Goal: Task Accomplishment & Management: Manage account settings

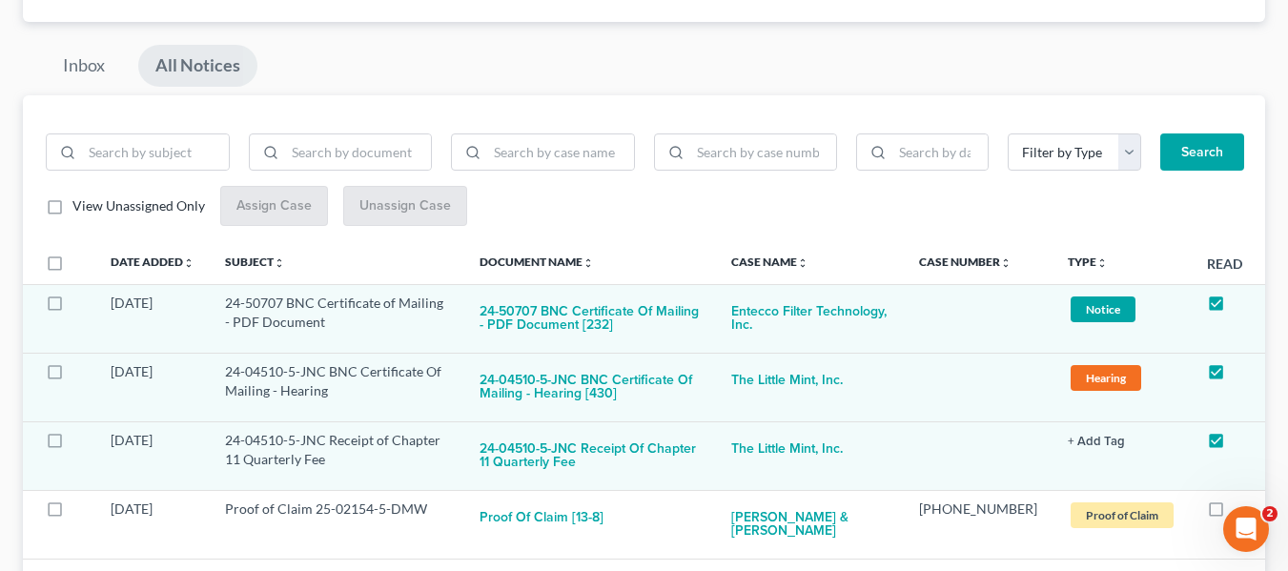
scroll to position [191, 0]
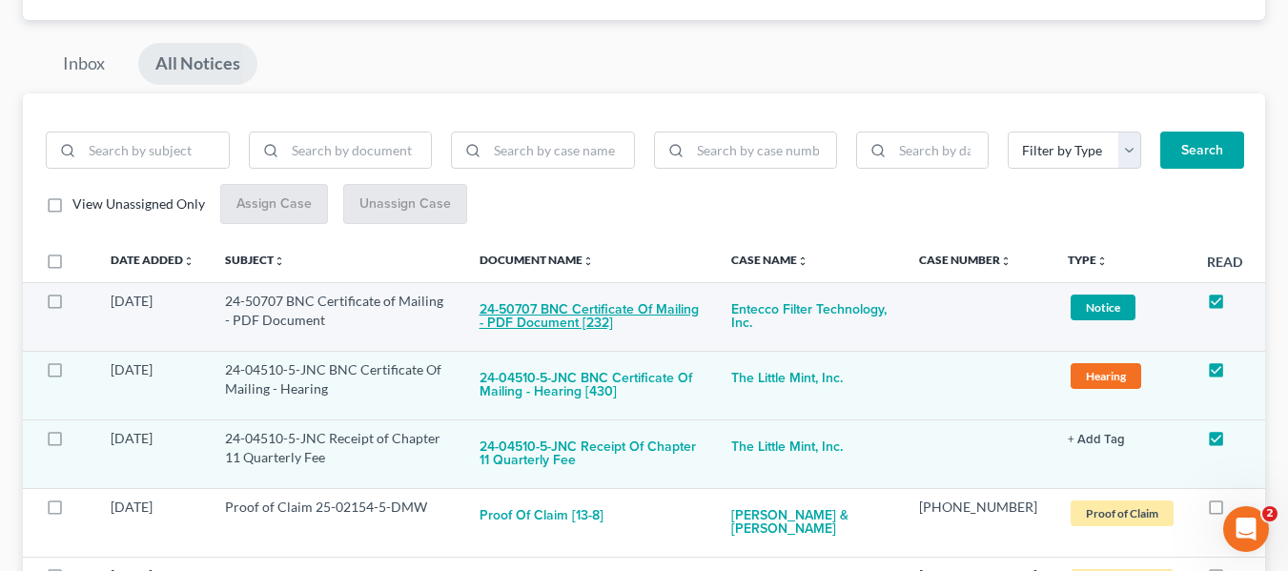
click at [597, 298] on button "24-50707 BNC Certificate of Mailing - PDF Document [232]" at bounding box center [591, 317] width 222 height 51
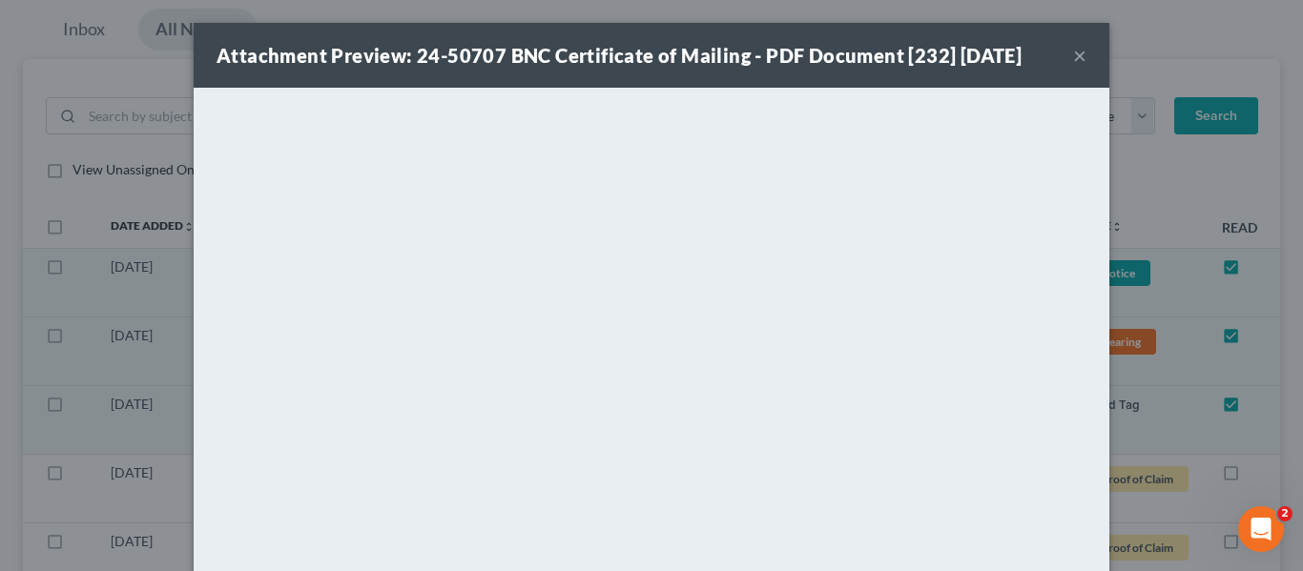
click at [1073, 54] on button "×" at bounding box center [1079, 55] width 13 height 23
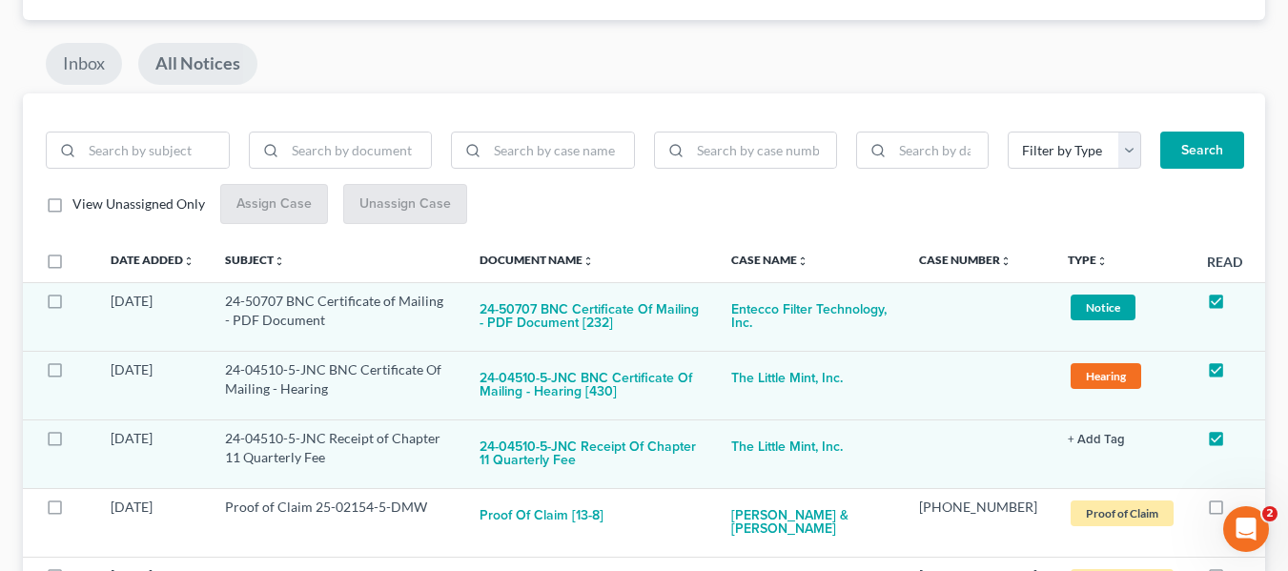
click at [99, 64] on link "Inbox" at bounding box center [84, 64] width 76 height 42
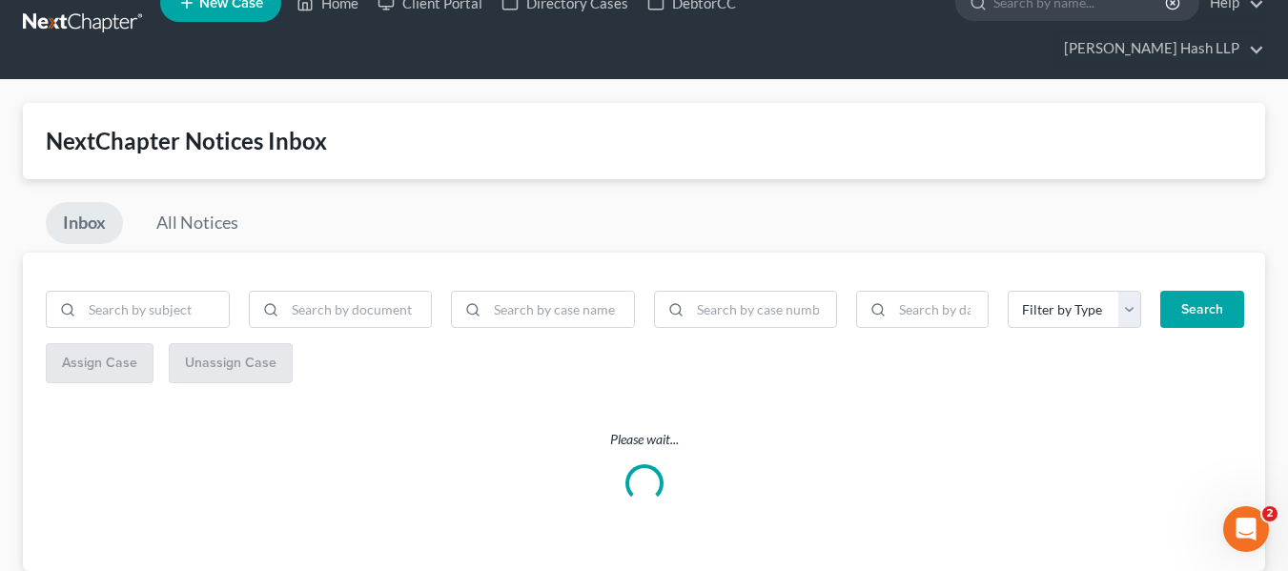
scroll to position [0, 0]
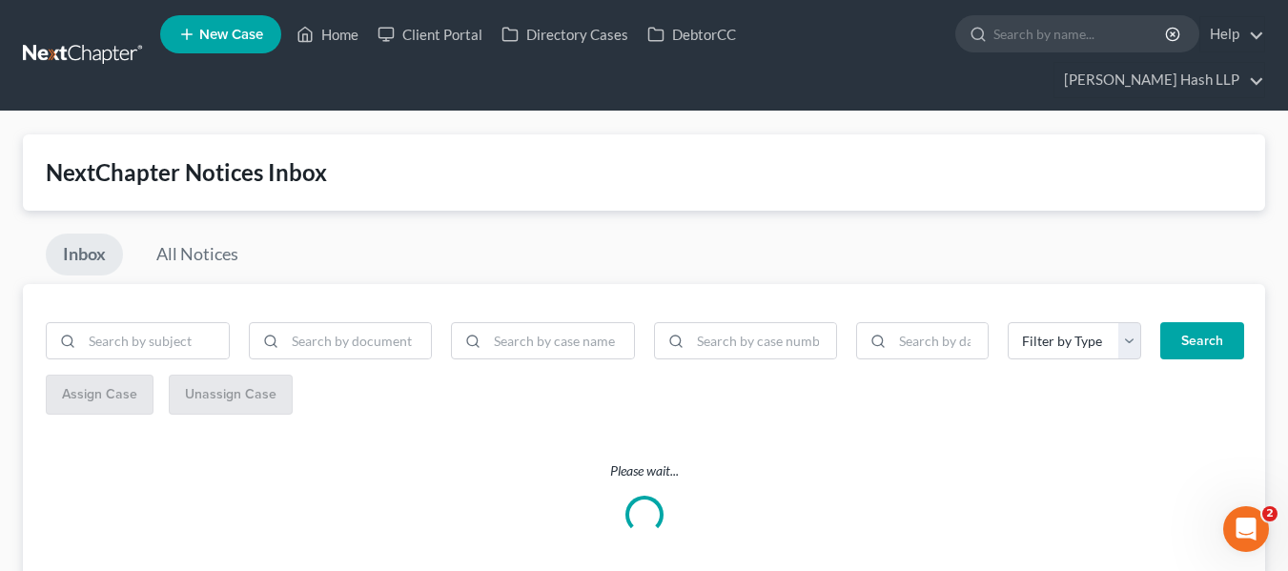
click at [92, 52] on link at bounding box center [84, 55] width 122 height 34
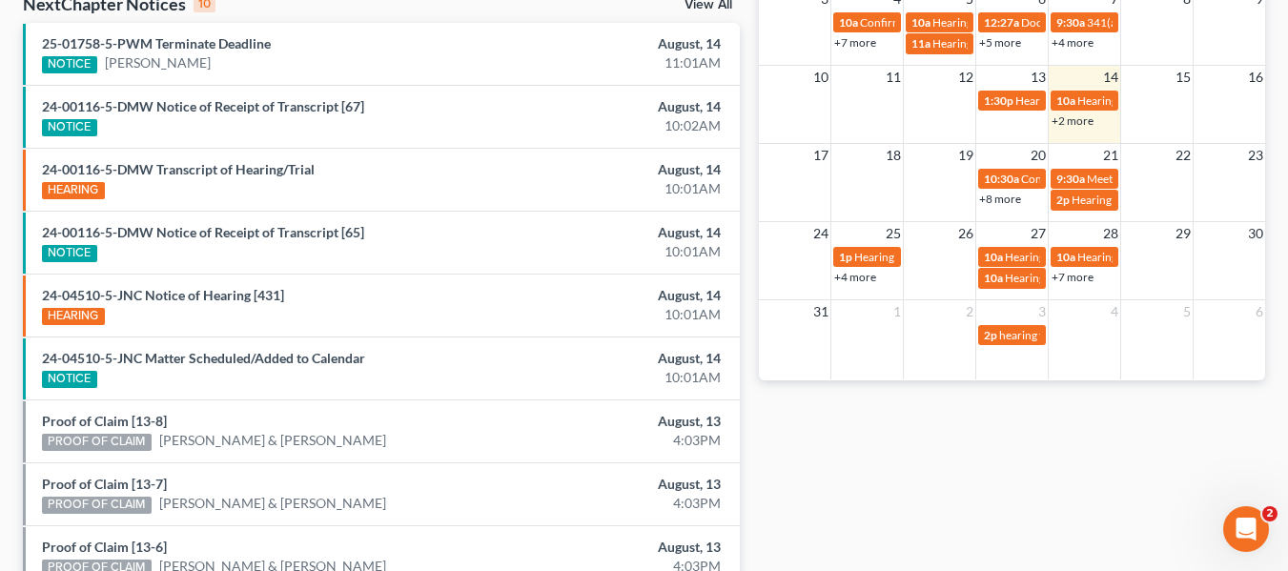
scroll to position [572, 0]
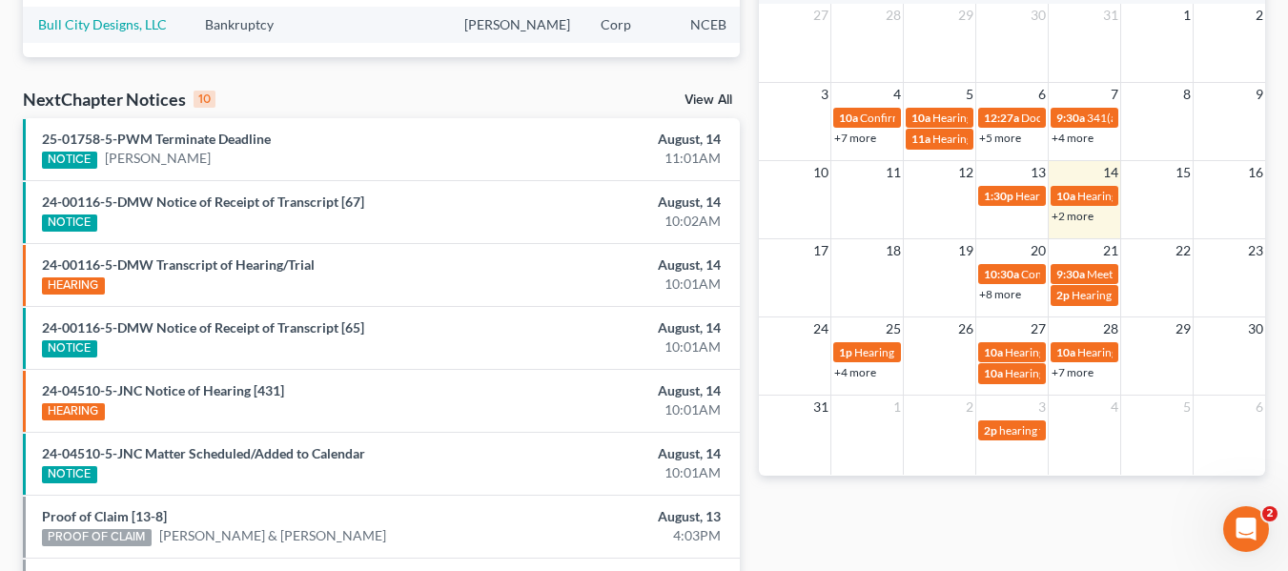
click at [723, 99] on link "View All" at bounding box center [709, 99] width 48 height 13
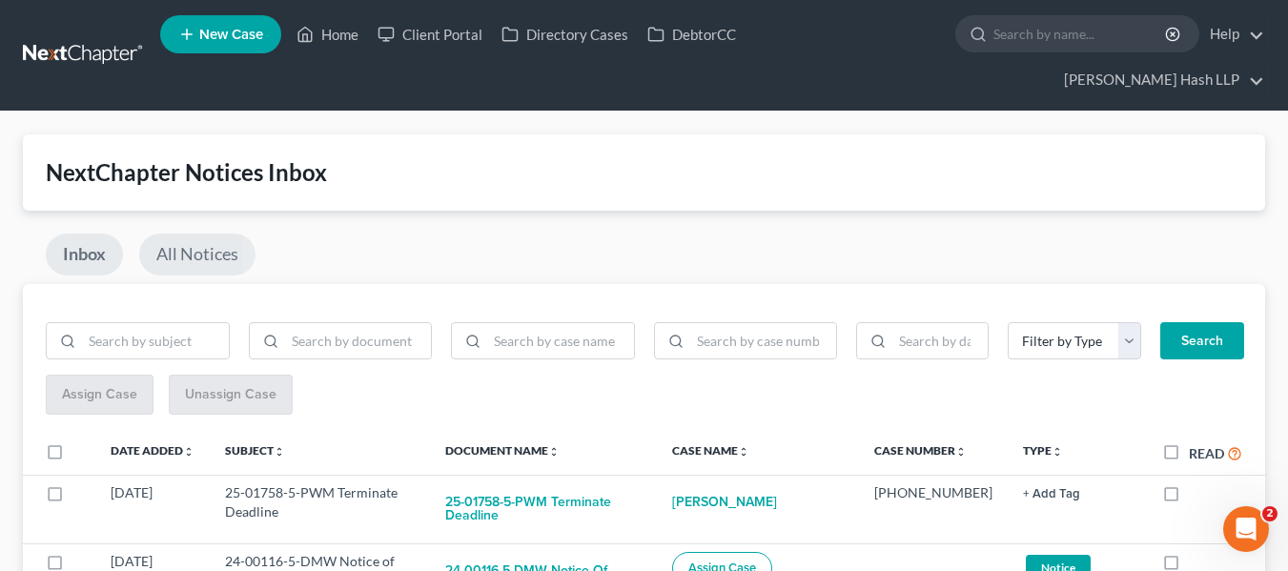
click at [198, 252] on link "All Notices" at bounding box center [197, 255] width 116 height 42
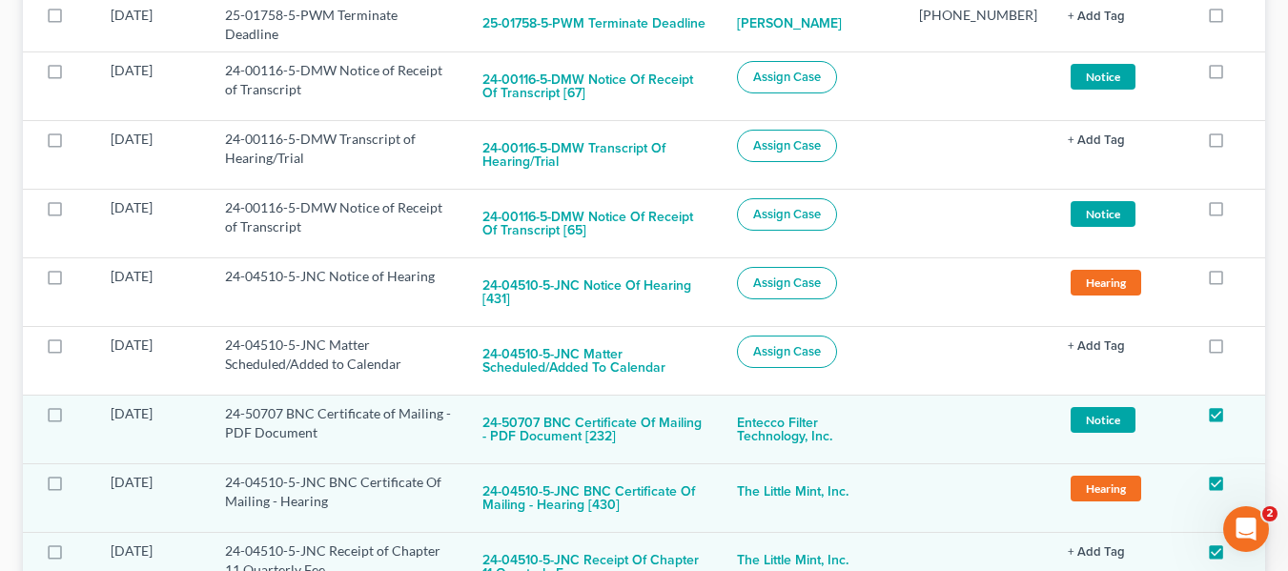
scroll to position [381, 0]
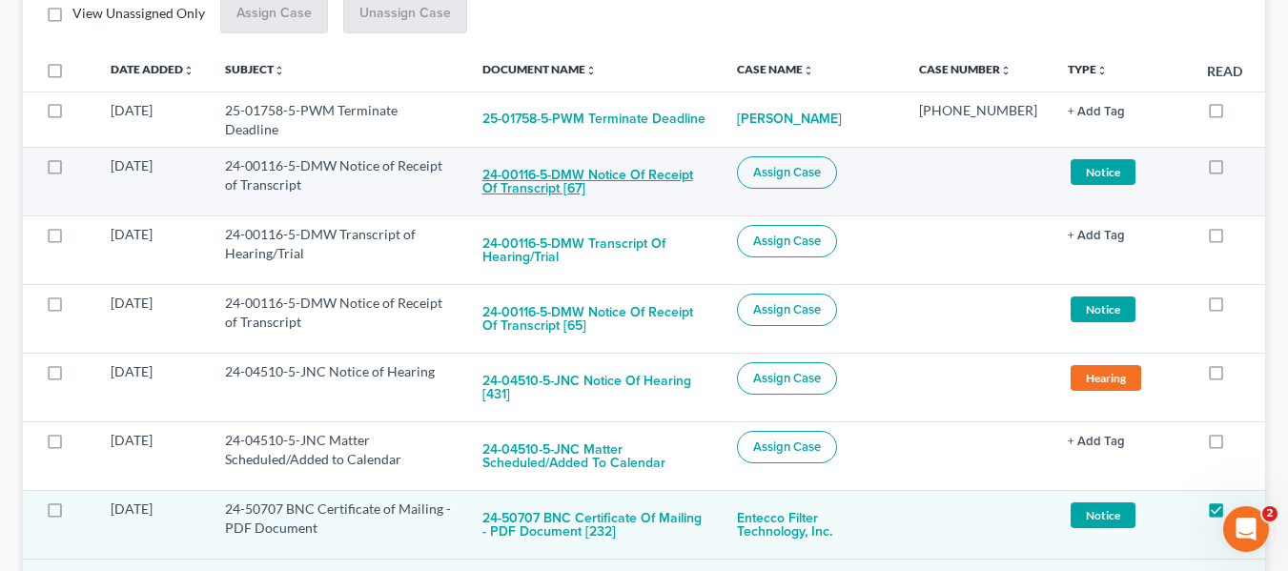
click at [579, 173] on button "24-00116-5-DMW Notice of Receipt of Transcript [67]" at bounding box center [595, 181] width 225 height 51
checkbox input "true"
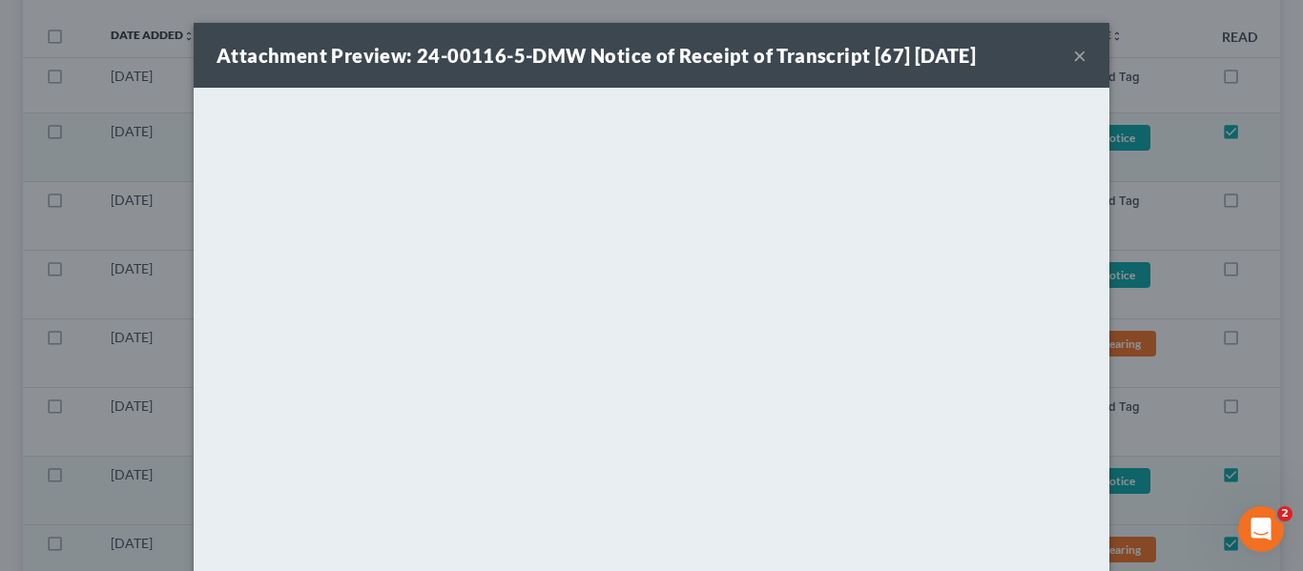
click at [1073, 53] on button "×" at bounding box center [1079, 55] width 13 height 23
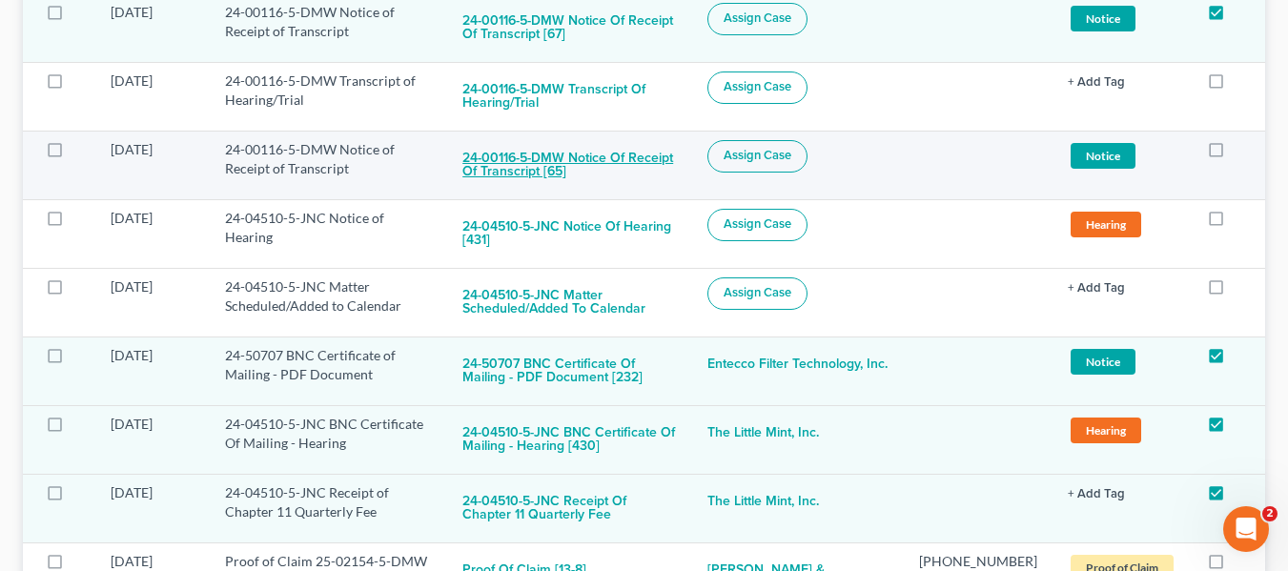
scroll to position [275, 0]
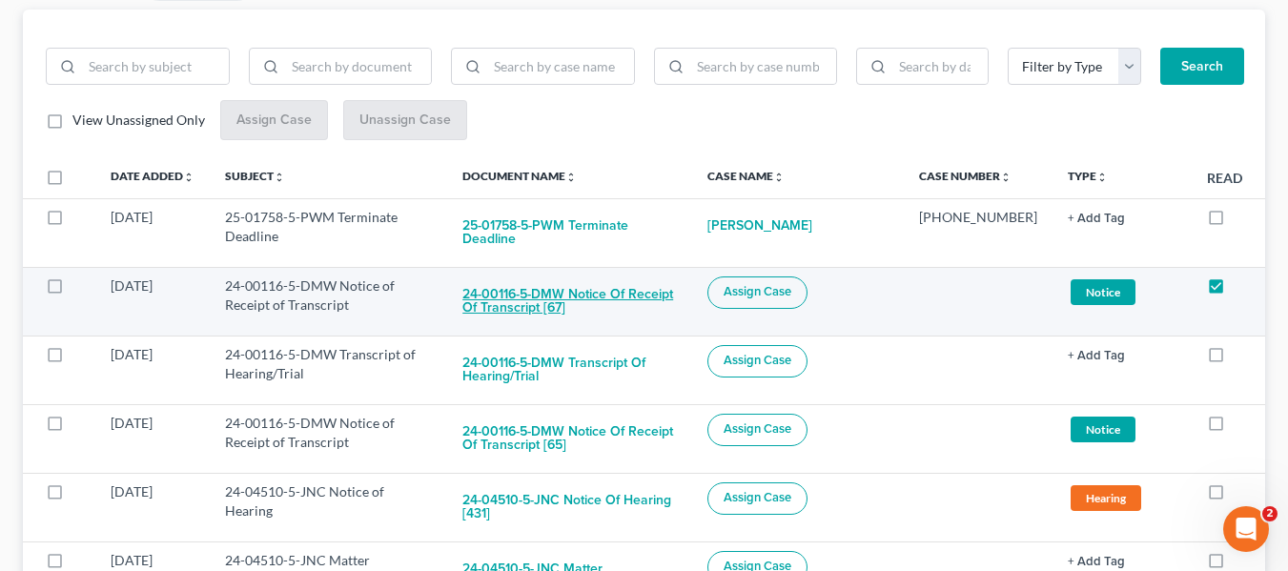
click at [657, 288] on button "24-00116-5-DMW Notice of Receipt of Transcript [67]" at bounding box center [570, 302] width 215 height 51
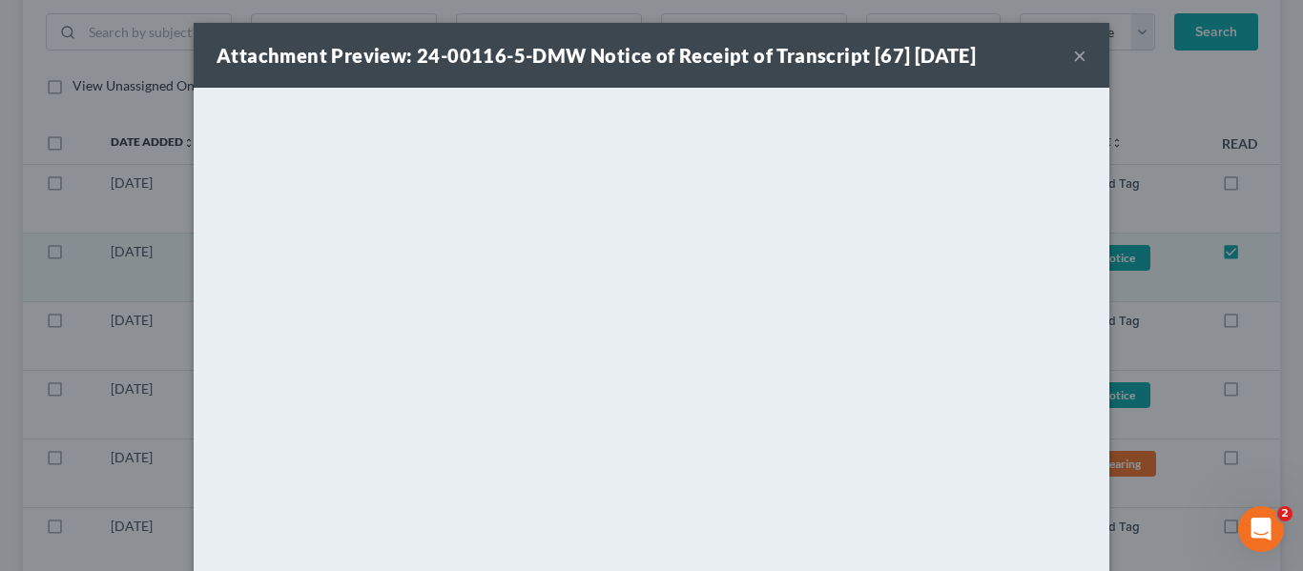
click at [1073, 50] on button "×" at bounding box center [1079, 55] width 13 height 23
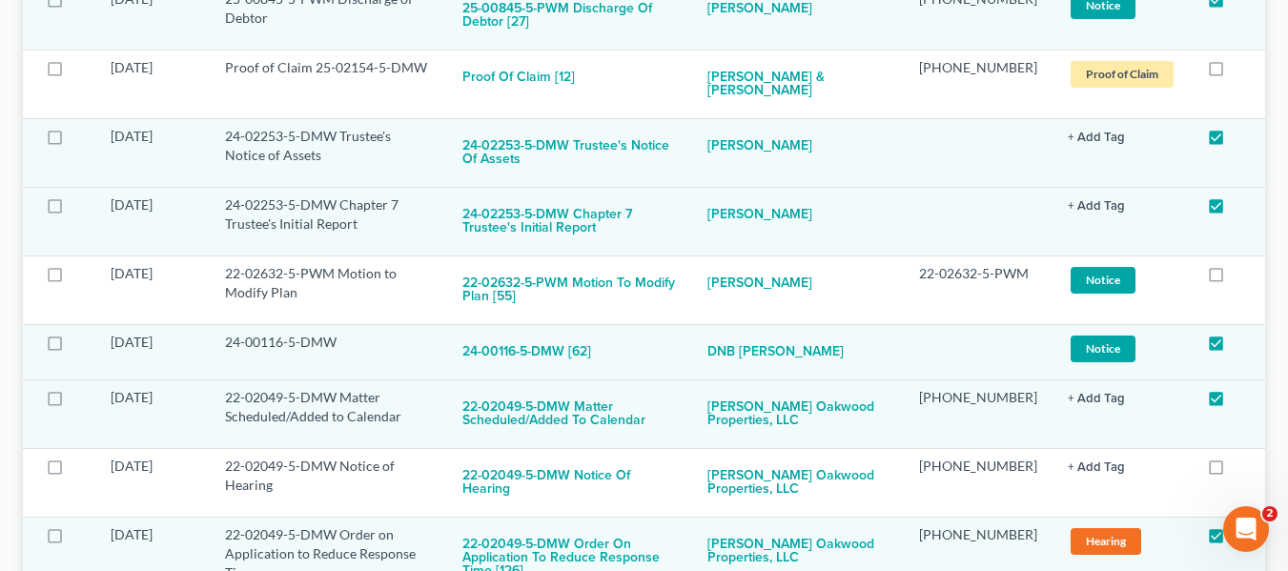
scroll to position [5329, 0]
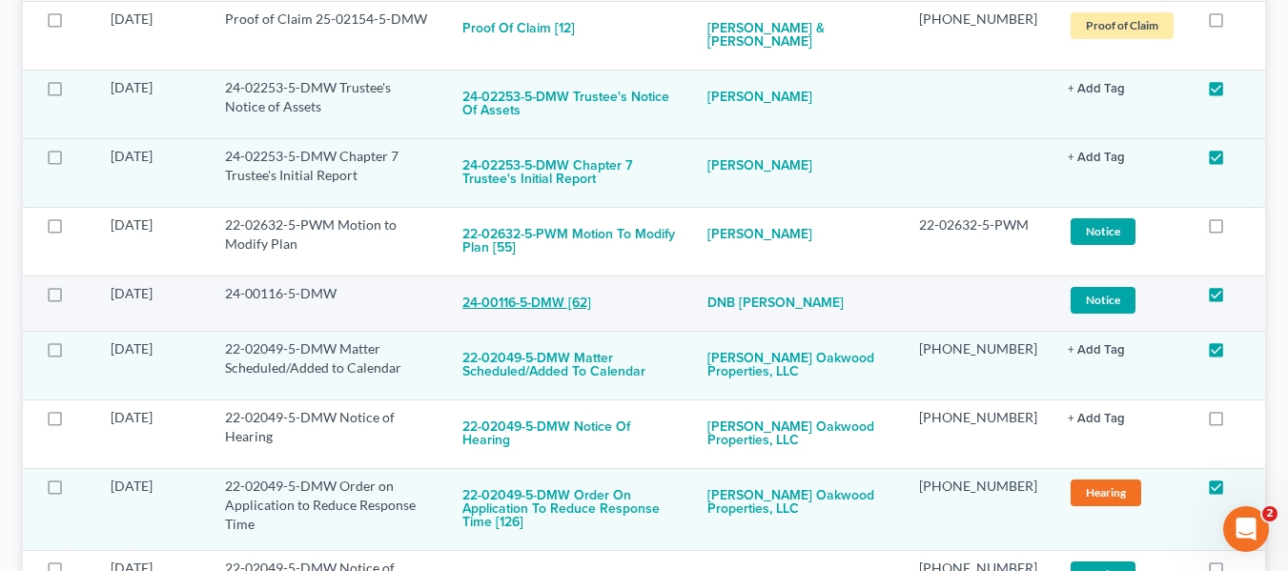
click at [571, 284] on button "24-00116-5-DMW [62]" at bounding box center [527, 303] width 129 height 38
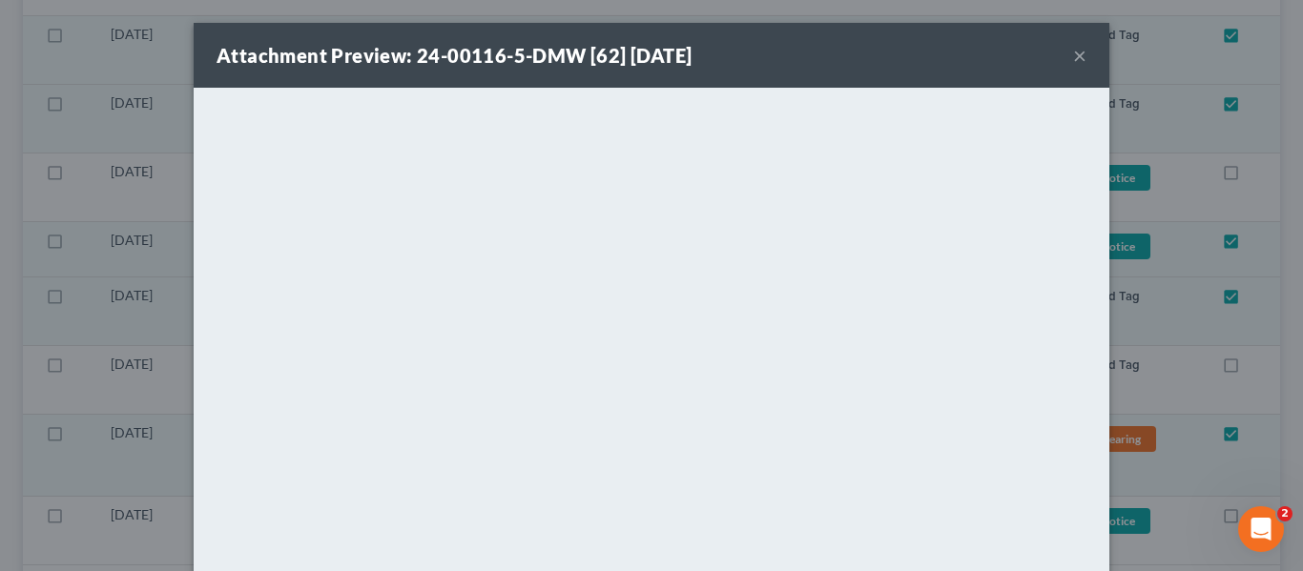
click at [1076, 62] on button "×" at bounding box center [1079, 55] width 13 height 23
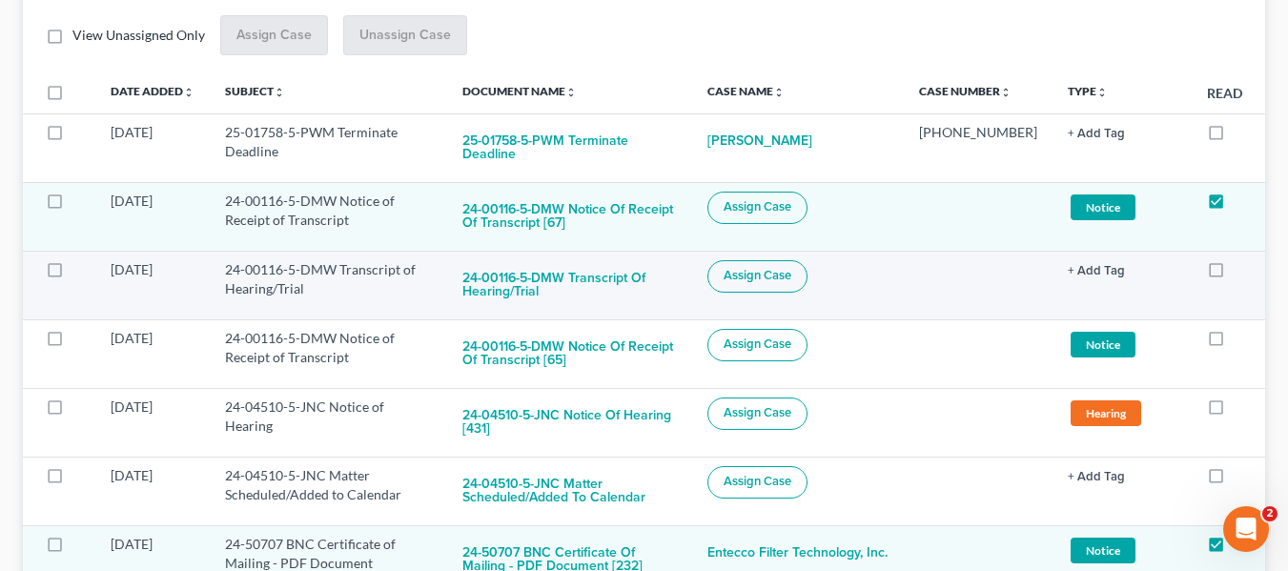
scroll to position [370, 0]
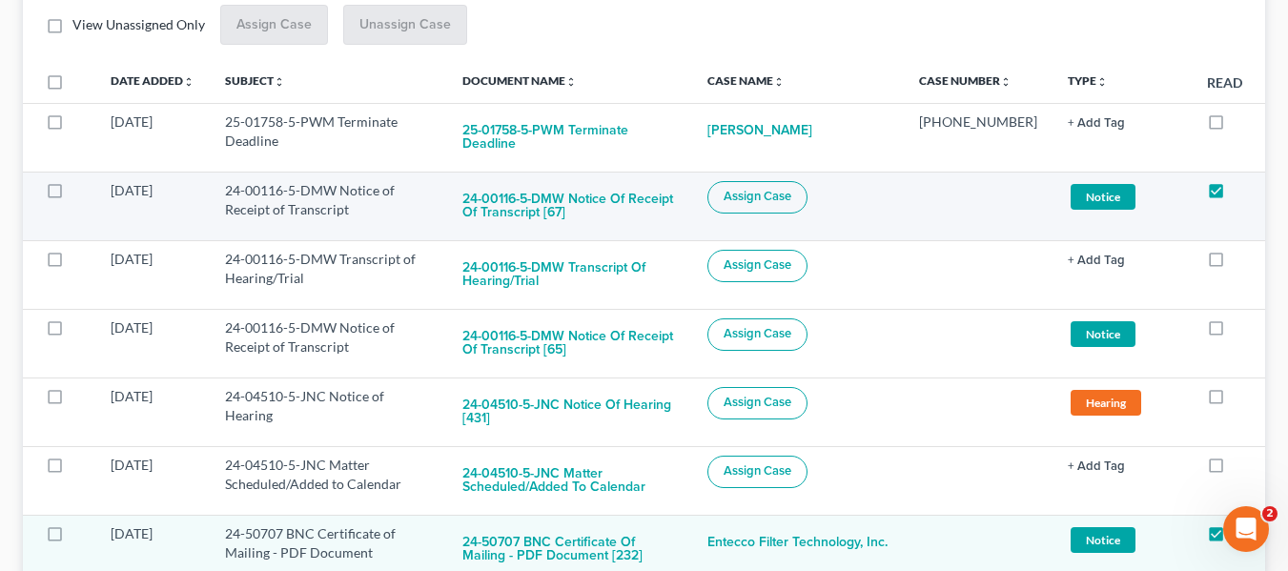
click at [775, 189] on span "Assign Case" at bounding box center [758, 196] width 68 height 15
checkbox input "true"
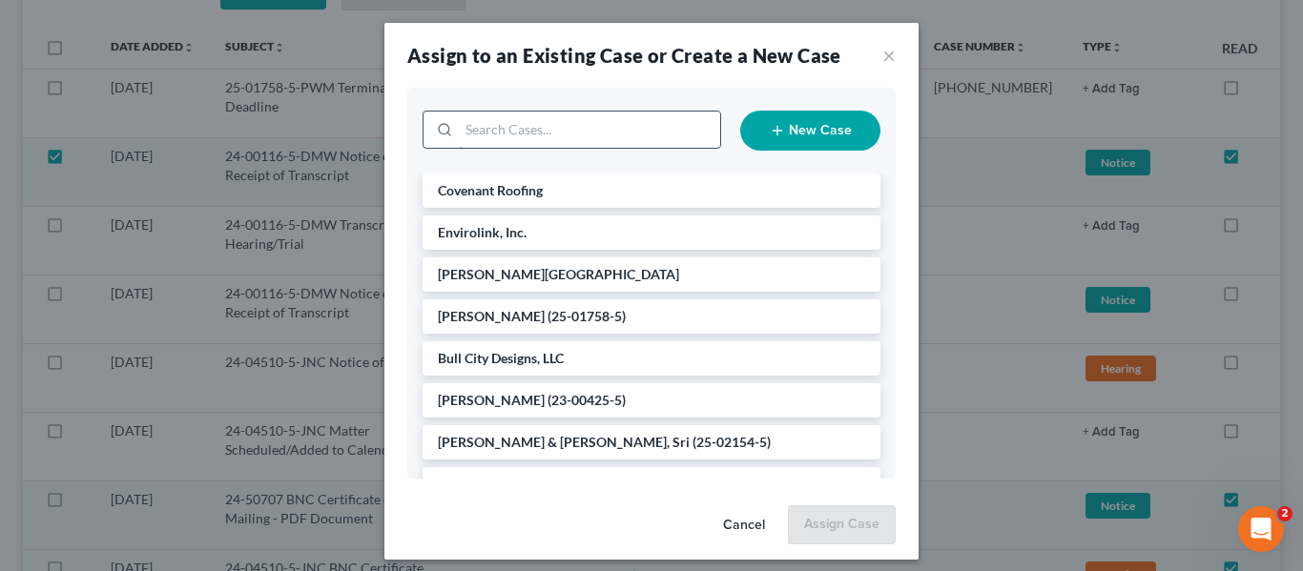
click at [564, 129] on input "search" at bounding box center [589, 130] width 261 height 36
type input "dnb"
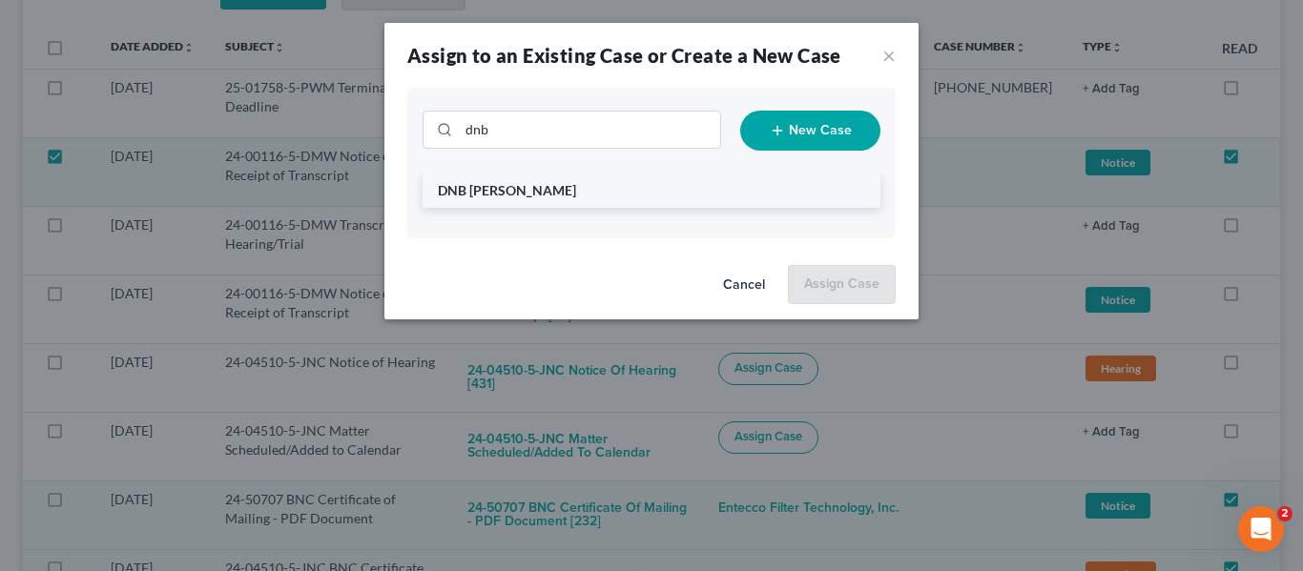
click at [543, 189] on span "DNB [PERSON_NAME]" at bounding box center [507, 190] width 138 height 16
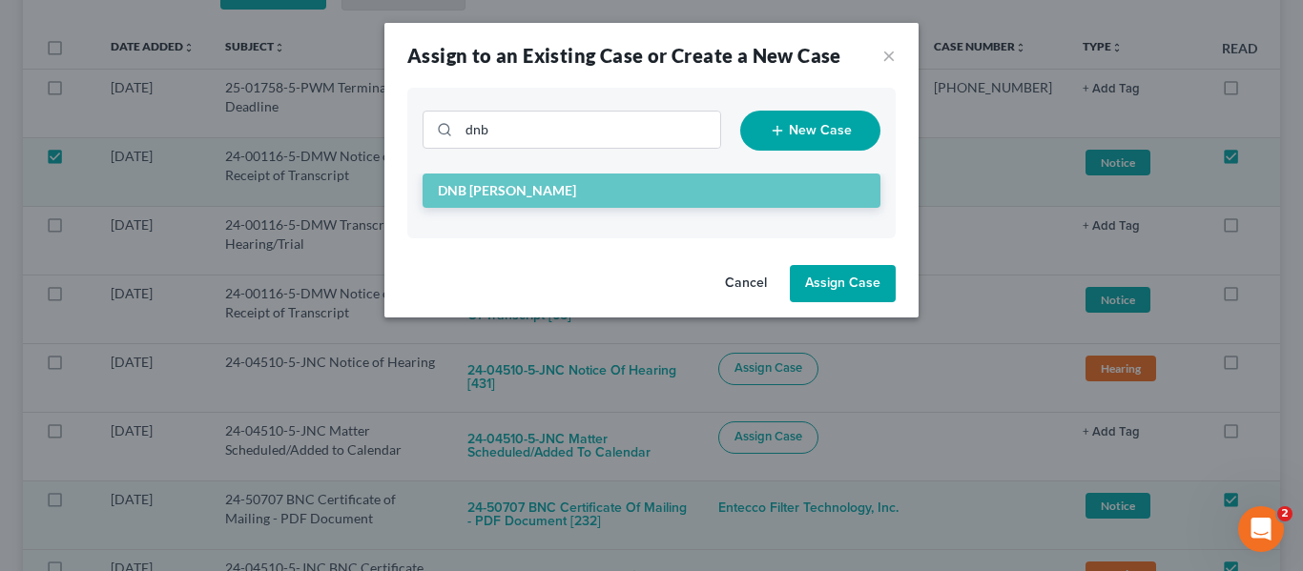
click at [875, 286] on button "Assign Case" at bounding box center [843, 284] width 106 height 38
checkbox input "false"
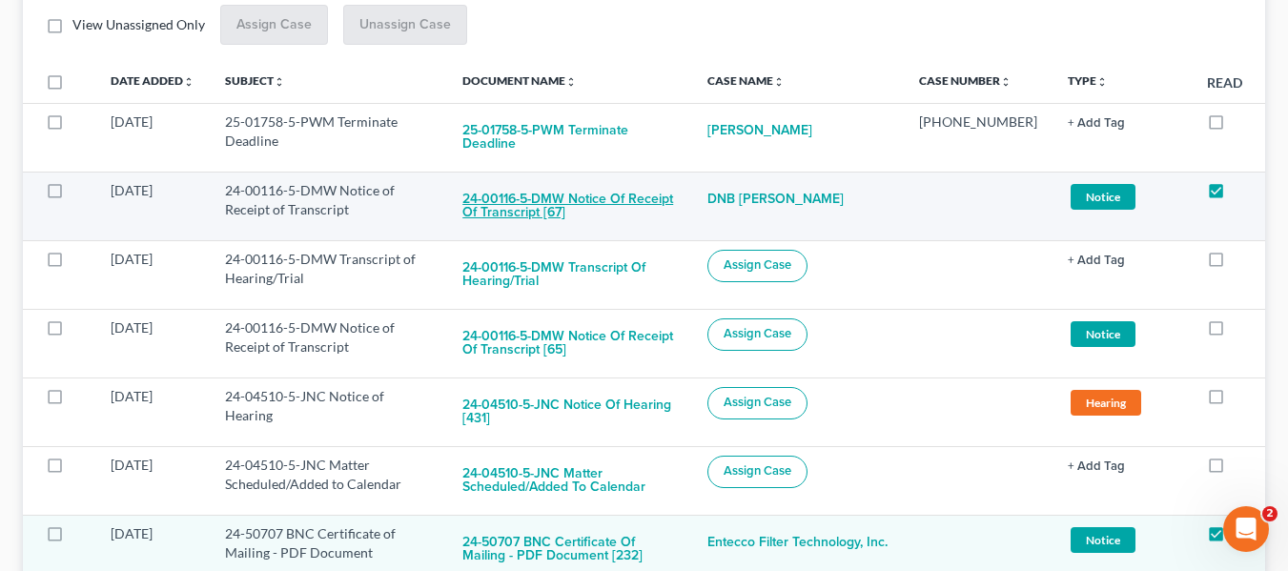
click at [599, 187] on button "24-00116-5-DMW Notice of Receipt of Transcript [67]" at bounding box center [570, 206] width 215 height 51
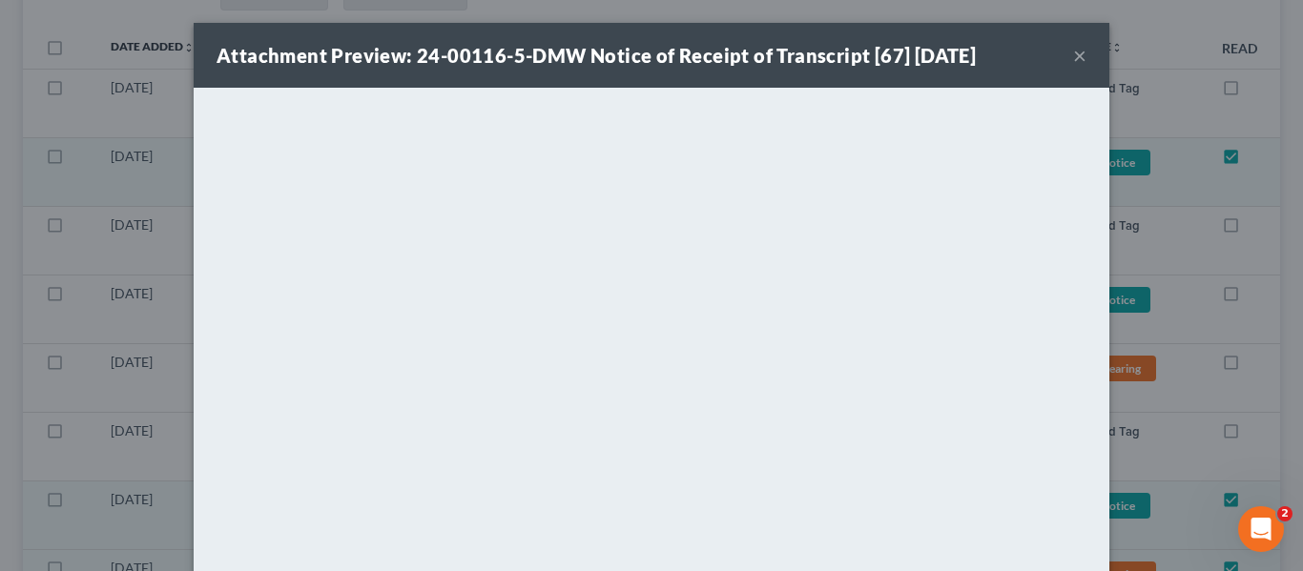
click at [1073, 53] on button "×" at bounding box center [1079, 55] width 13 height 23
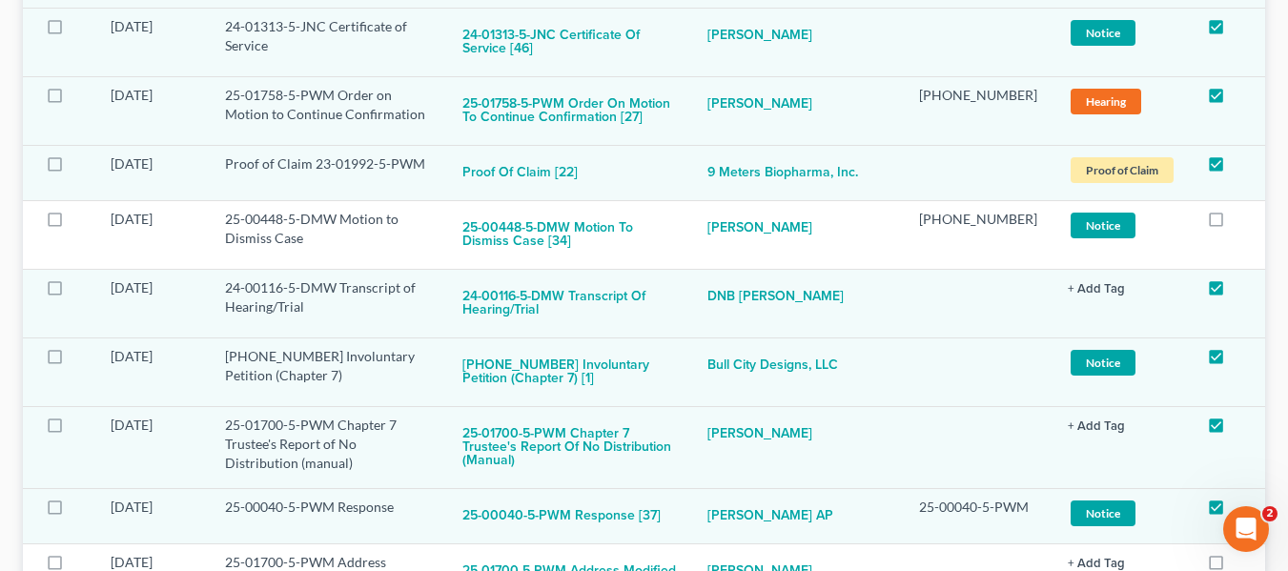
scroll to position [2563, 0]
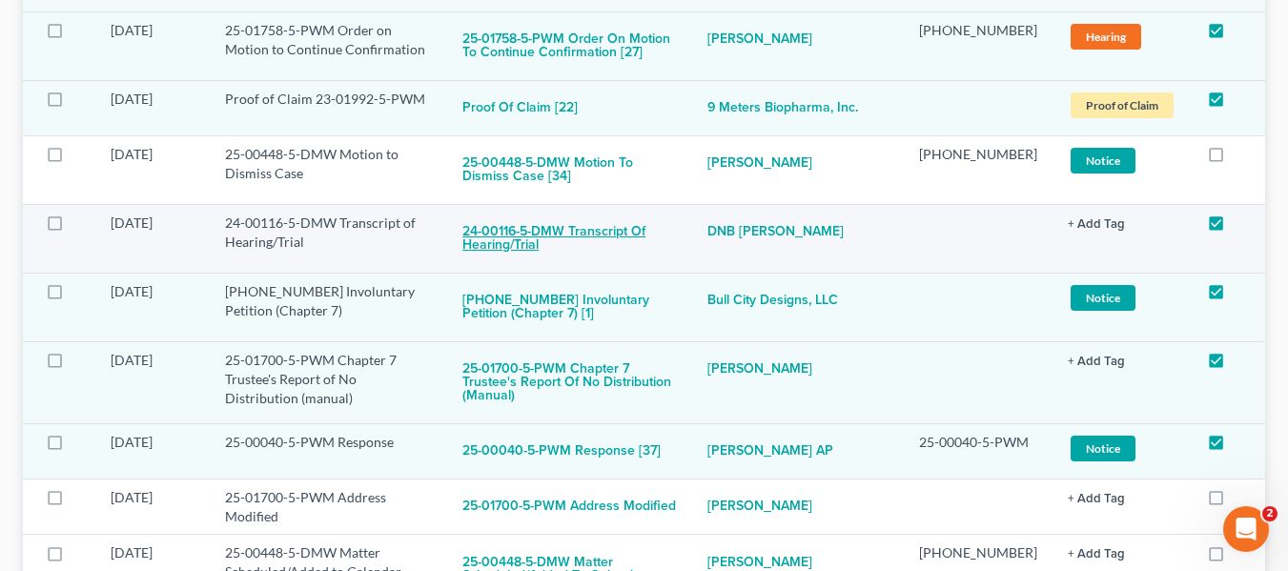
click at [618, 214] on button "24-00116-5-DMW Transcript of Hearing/Trial" at bounding box center [570, 239] width 215 height 51
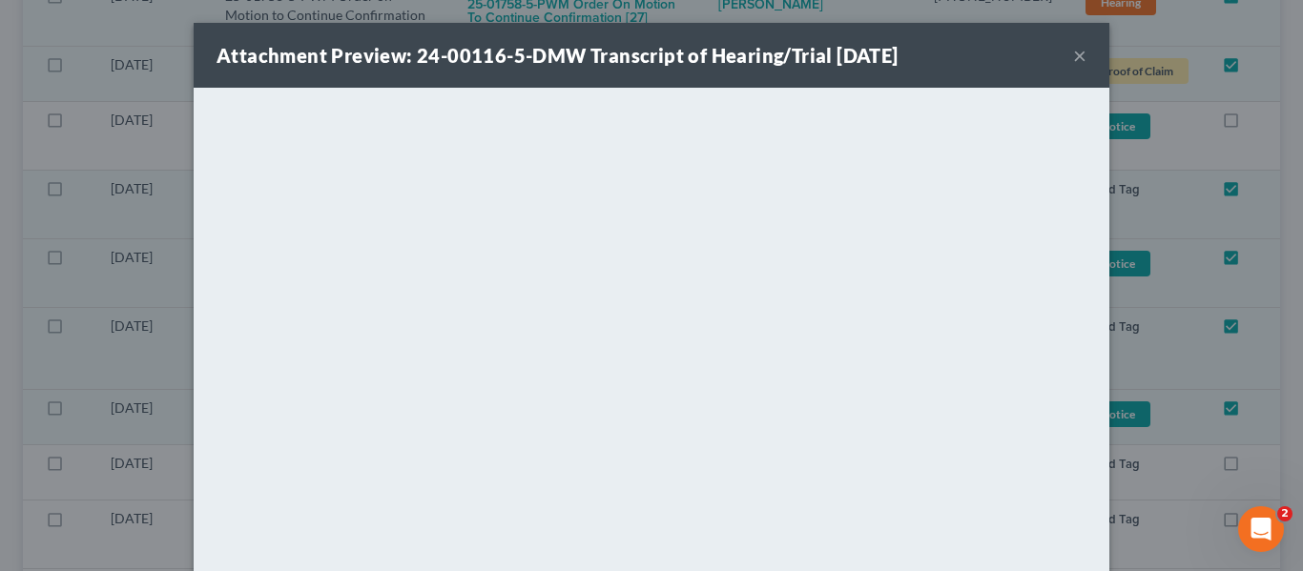
click at [1079, 54] on button "×" at bounding box center [1079, 55] width 13 height 23
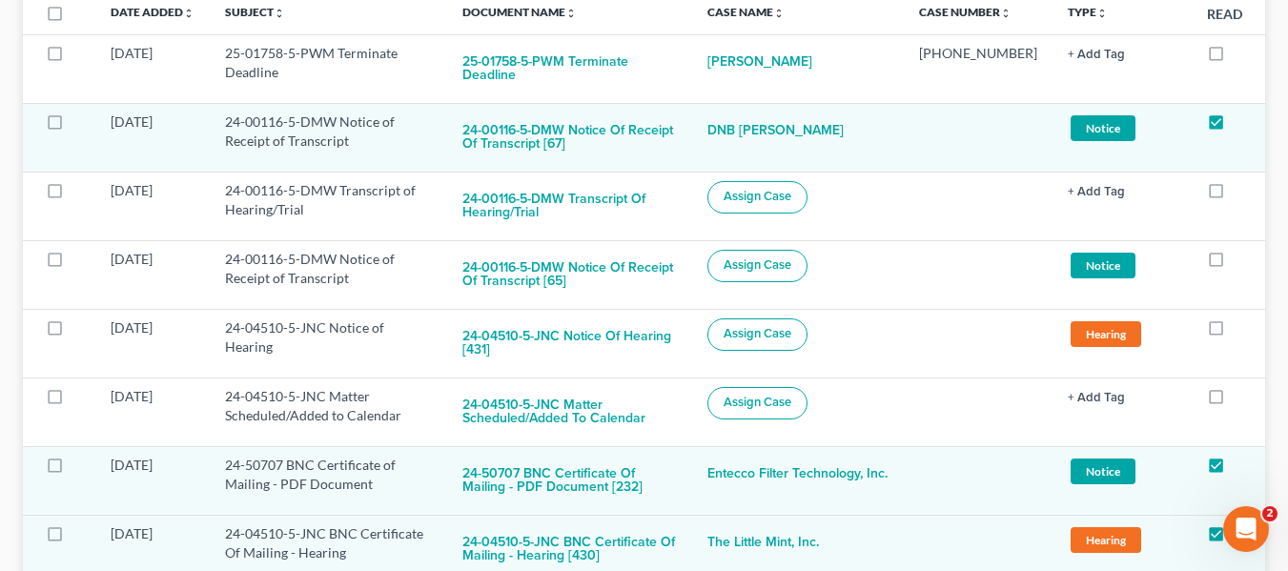
scroll to position [465, 0]
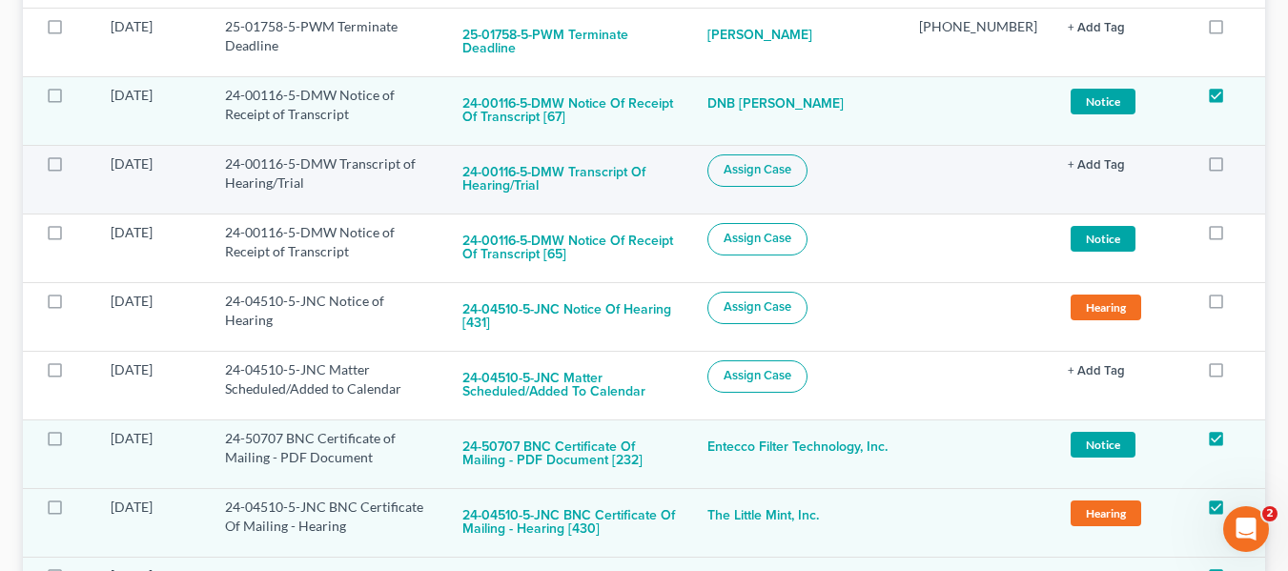
click at [792, 162] on span "Assign Case" at bounding box center [758, 169] width 68 height 15
checkbox input "true"
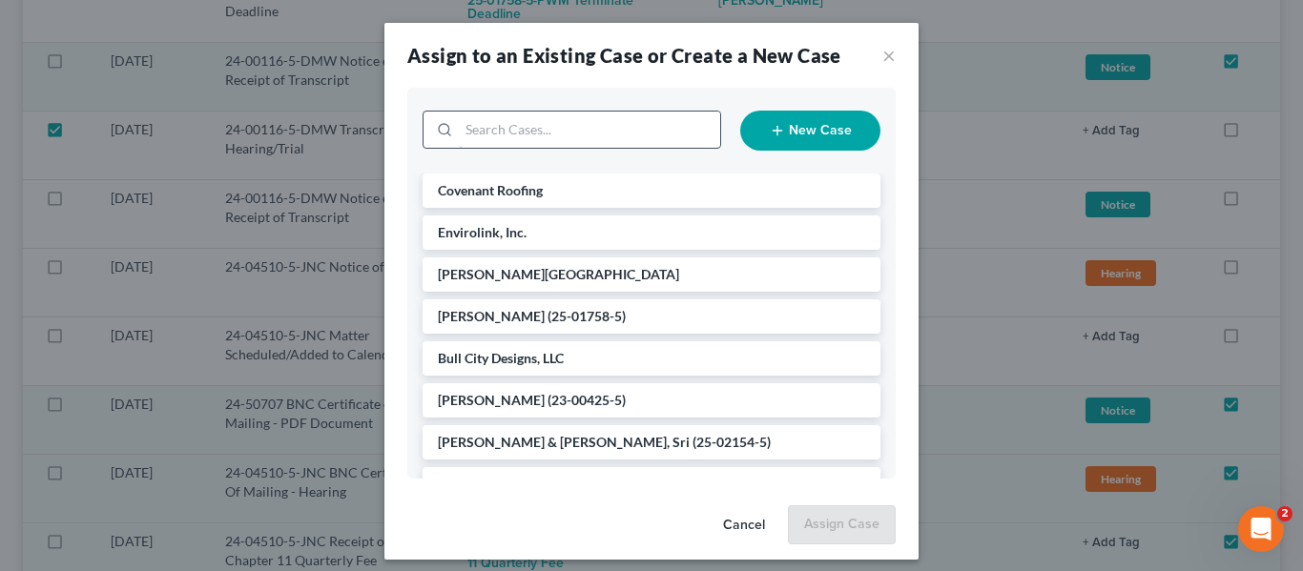
click at [550, 141] on input "search" at bounding box center [589, 130] width 261 height 36
type input "dnb"
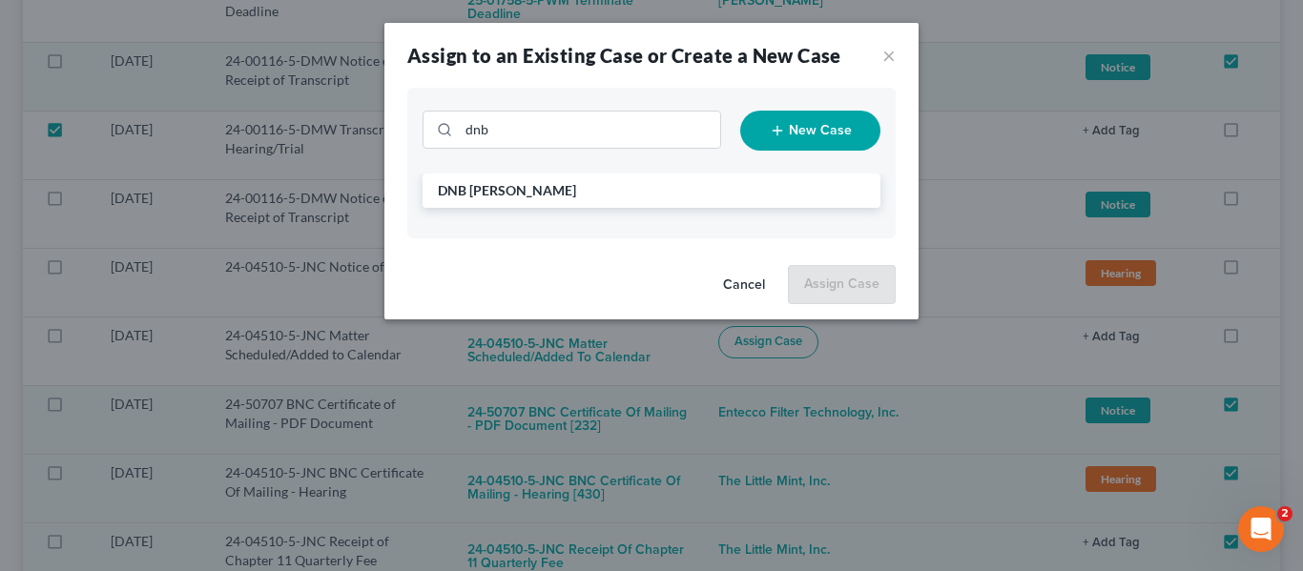
click at [540, 182] on span "DNB [PERSON_NAME]" at bounding box center [507, 190] width 138 height 16
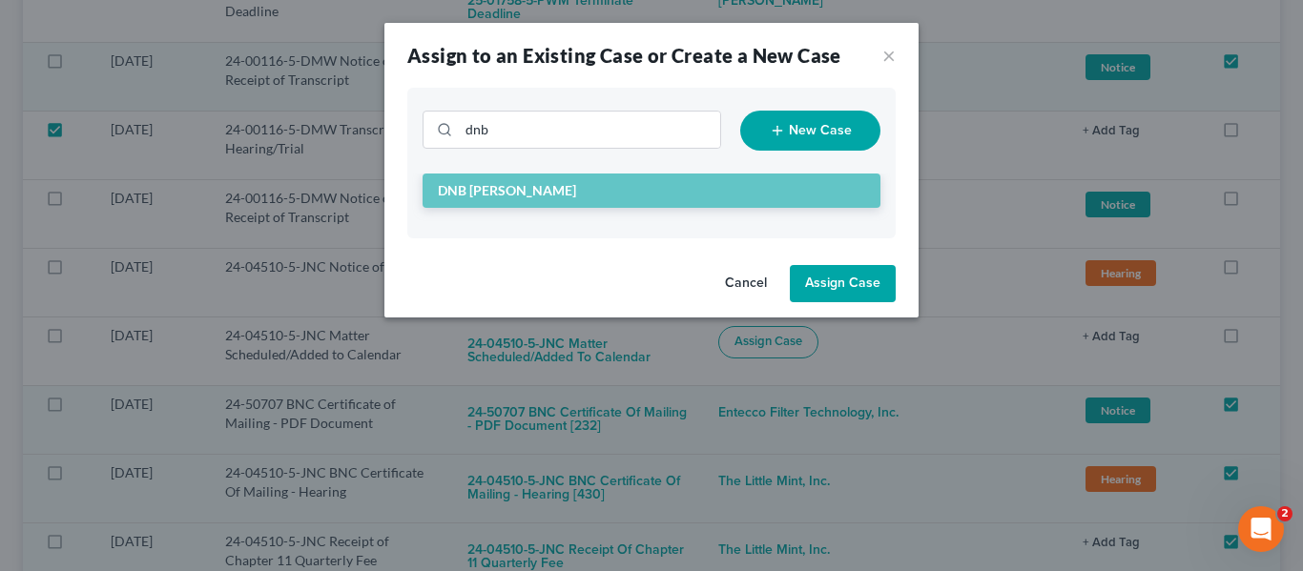
click at [861, 298] on button "Assign Case" at bounding box center [843, 284] width 106 height 38
checkbox input "false"
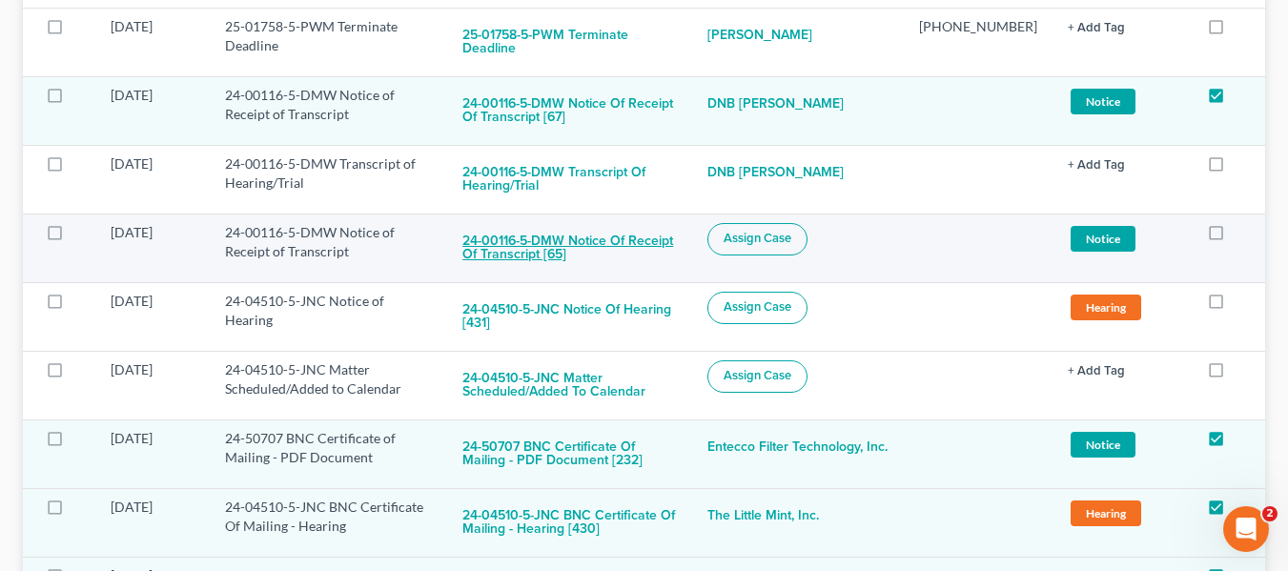
click at [619, 235] on button "24-00116-5-DMW Notice of Receipt of Transcript [65]" at bounding box center [570, 248] width 215 height 51
checkbox input "true"
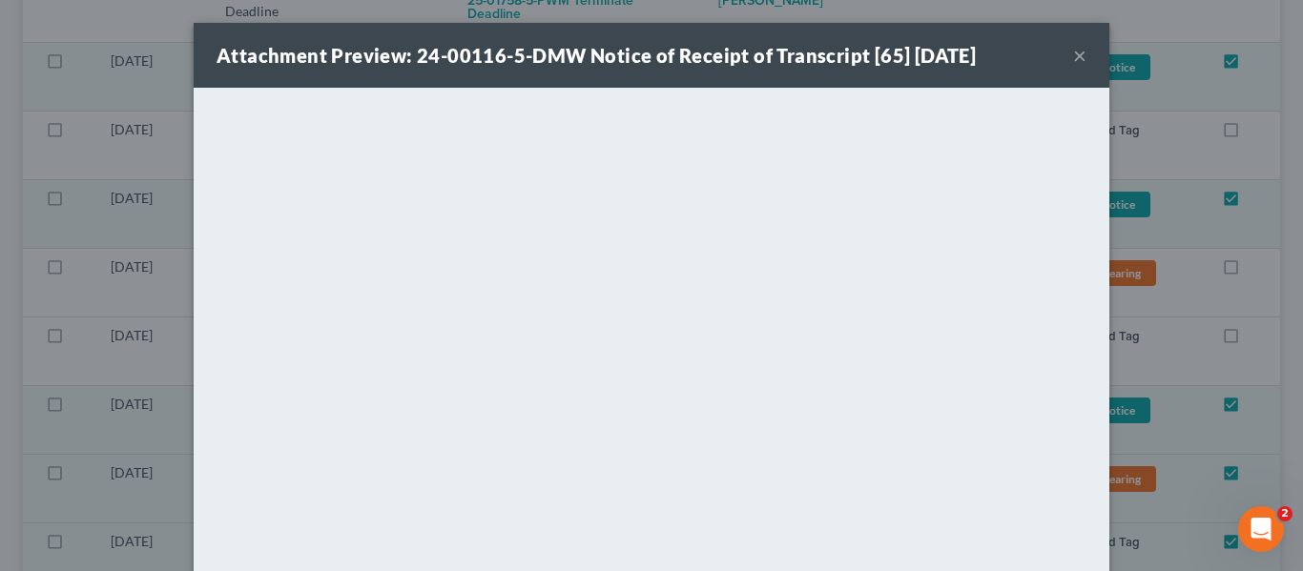
click at [1073, 59] on button "×" at bounding box center [1079, 55] width 13 height 23
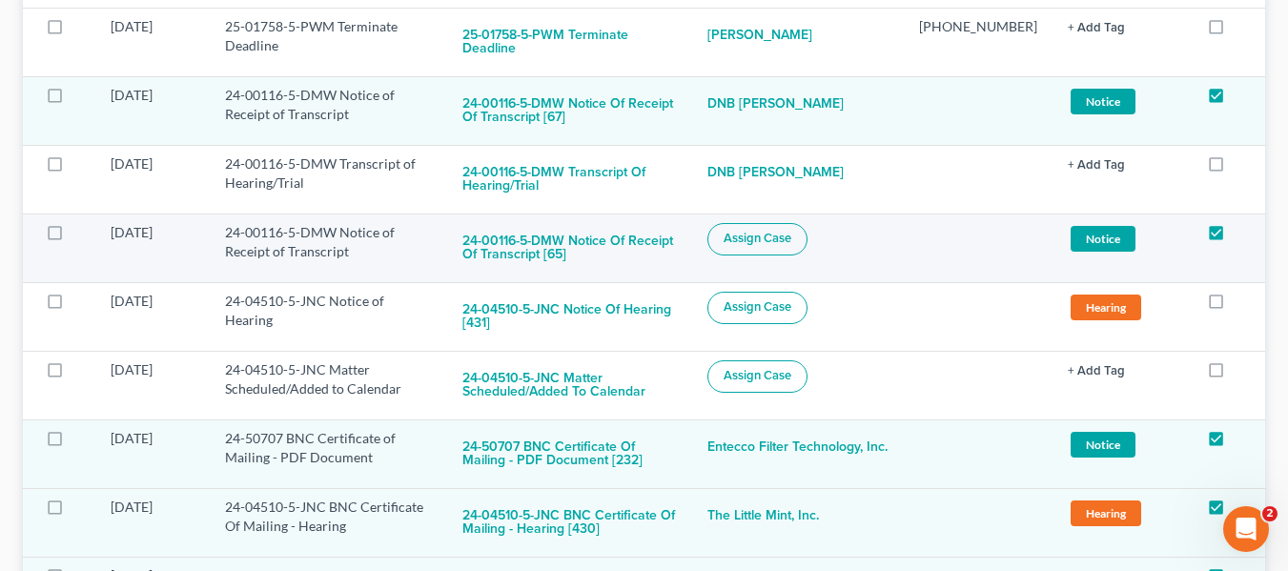
click at [740, 223] on button "Assign Case" at bounding box center [758, 239] width 100 height 32
checkbox input "true"
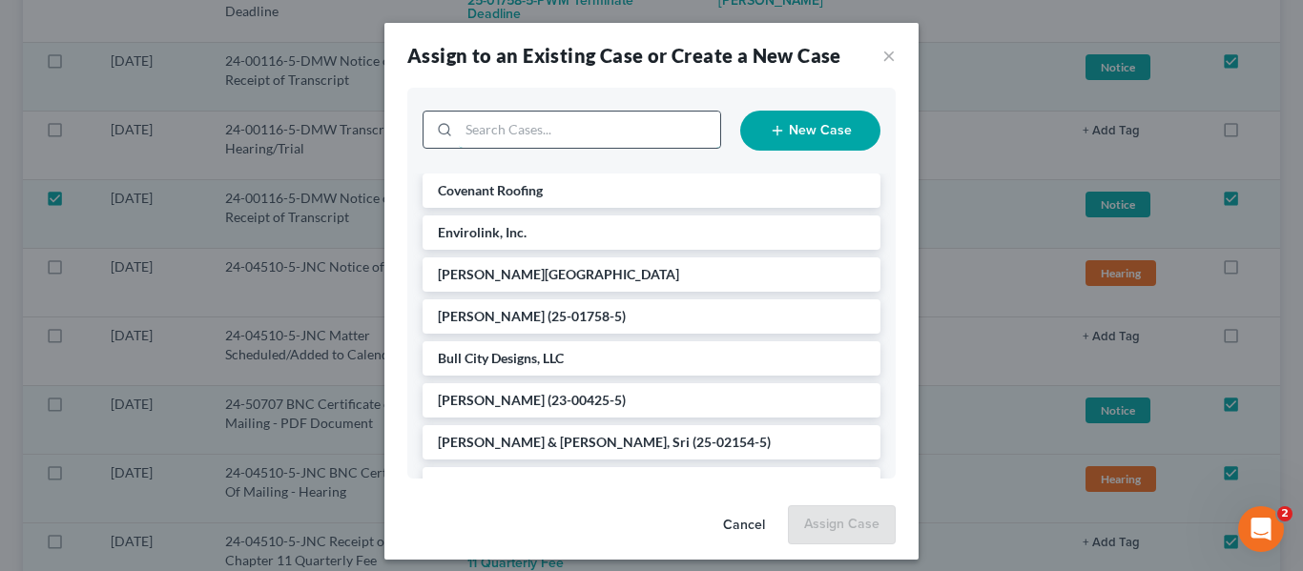
click at [548, 140] on input "search" at bounding box center [589, 130] width 261 height 36
type input "dnb"
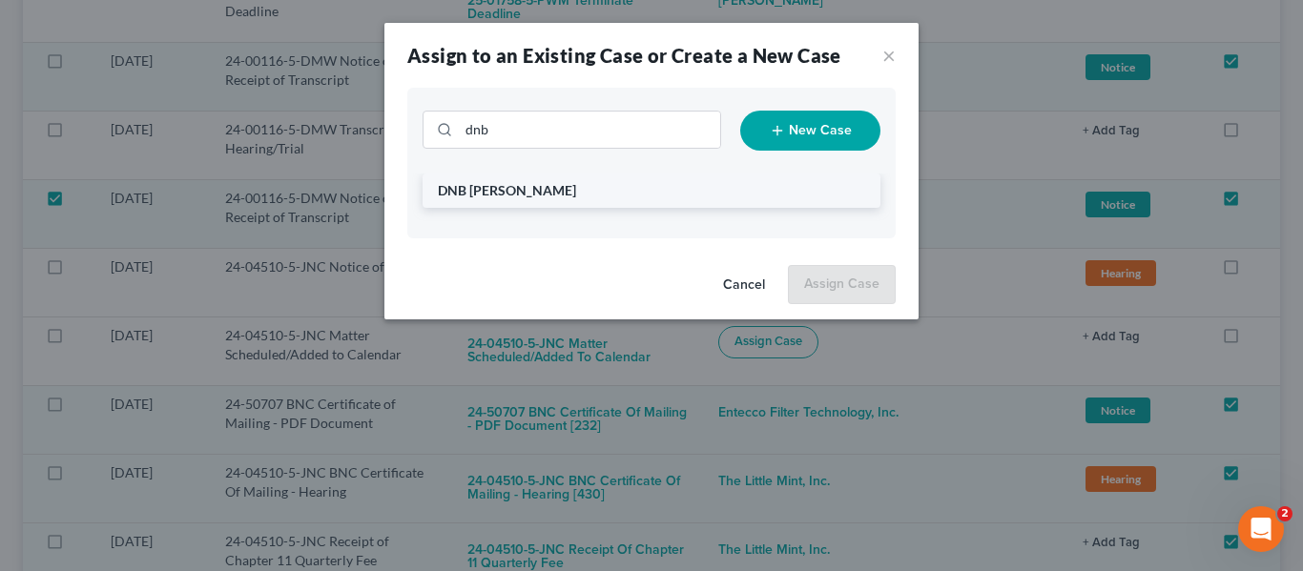
click at [561, 183] on span "DNB [PERSON_NAME]" at bounding box center [507, 190] width 138 height 16
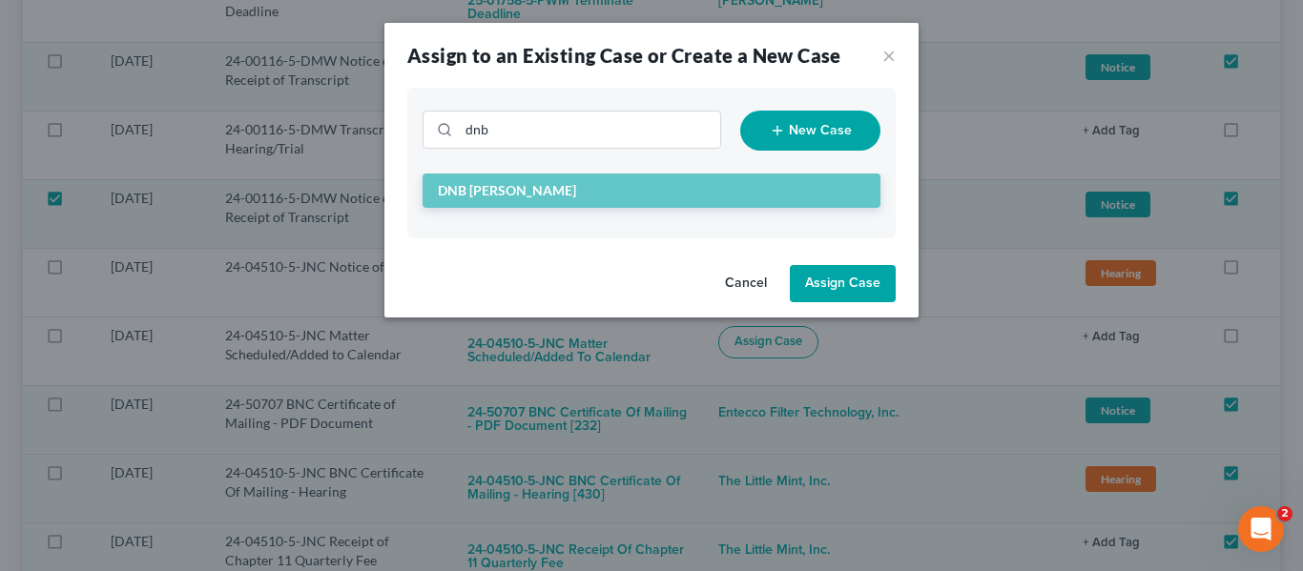
click at [849, 286] on button "Assign Case" at bounding box center [843, 284] width 106 height 38
checkbox input "false"
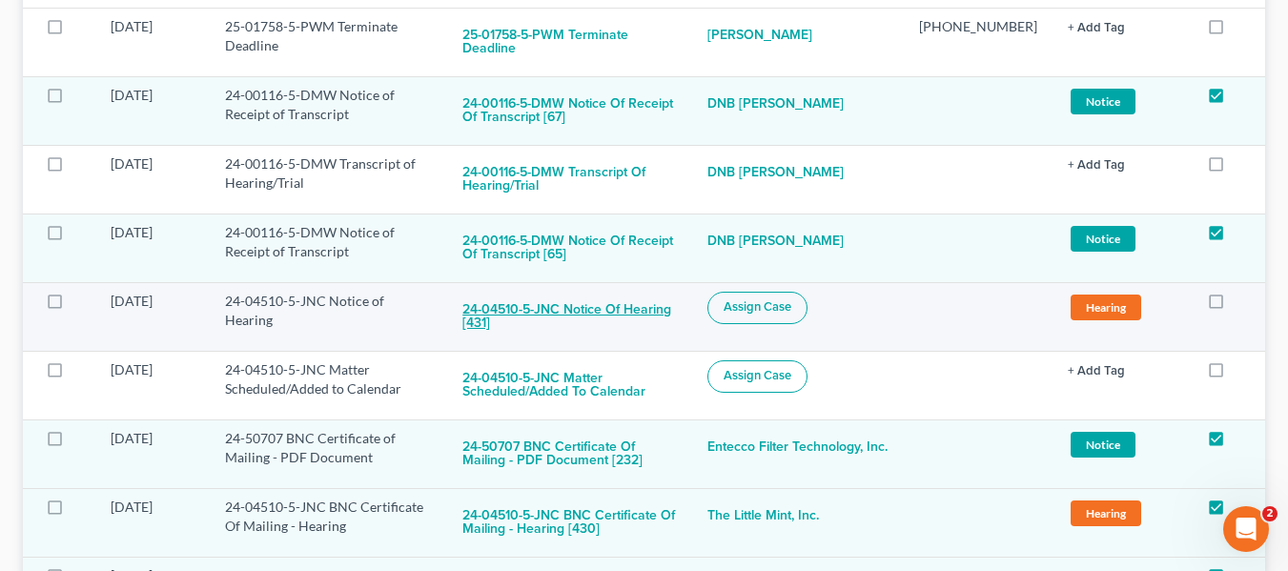
click at [578, 294] on button "24-04510-5-JNC Notice of Hearing [431]" at bounding box center [570, 317] width 215 height 51
checkbox input "true"
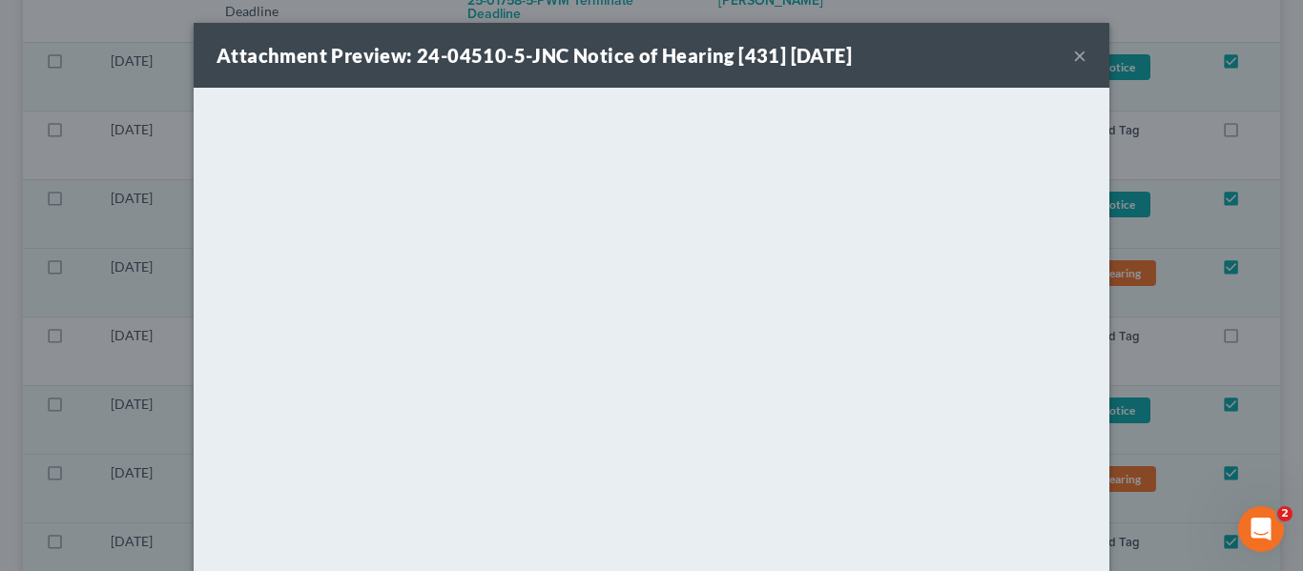
click at [1064, 55] on div "Attachment Preview: 24-04510-5-JNC Notice of Hearing [431] [DATE] ×" at bounding box center [652, 55] width 916 height 65
click at [1073, 55] on button "×" at bounding box center [1079, 55] width 13 height 23
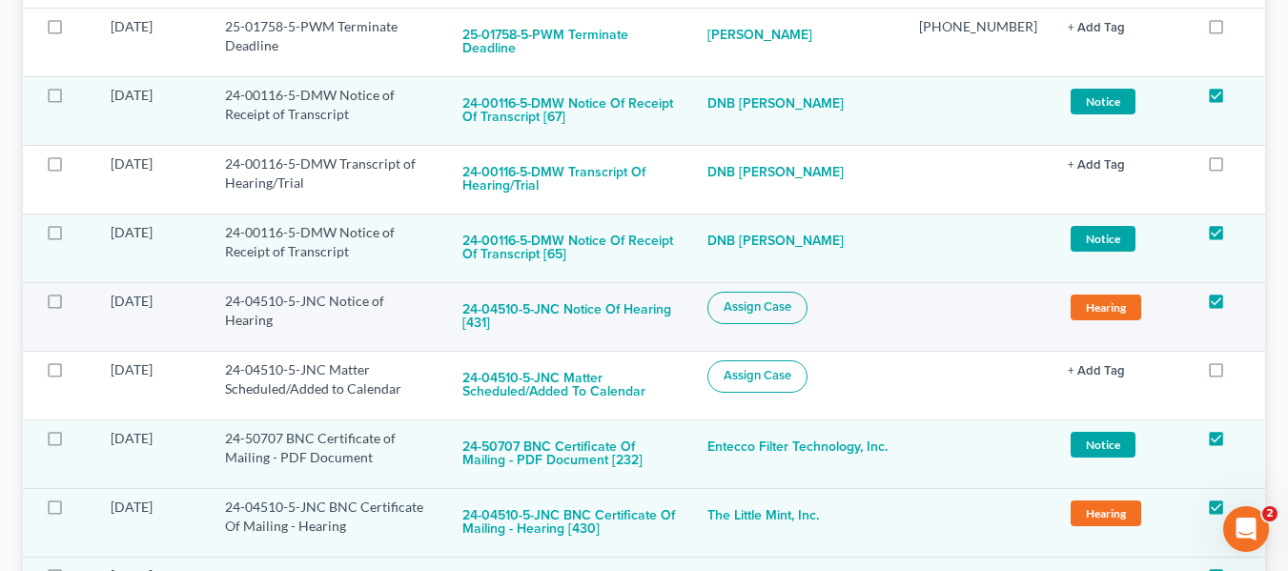
click at [748, 299] on span "Assign Case" at bounding box center [758, 306] width 68 height 15
checkbox input "true"
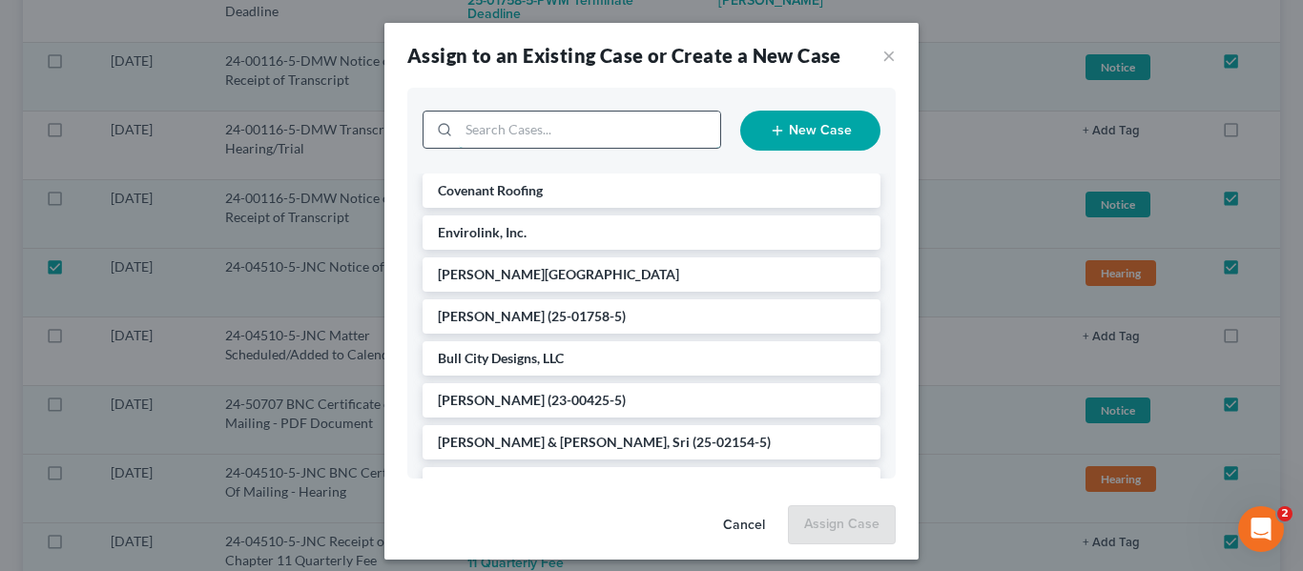
click at [500, 135] on input "search" at bounding box center [589, 130] width 261 height 36
type input "the"
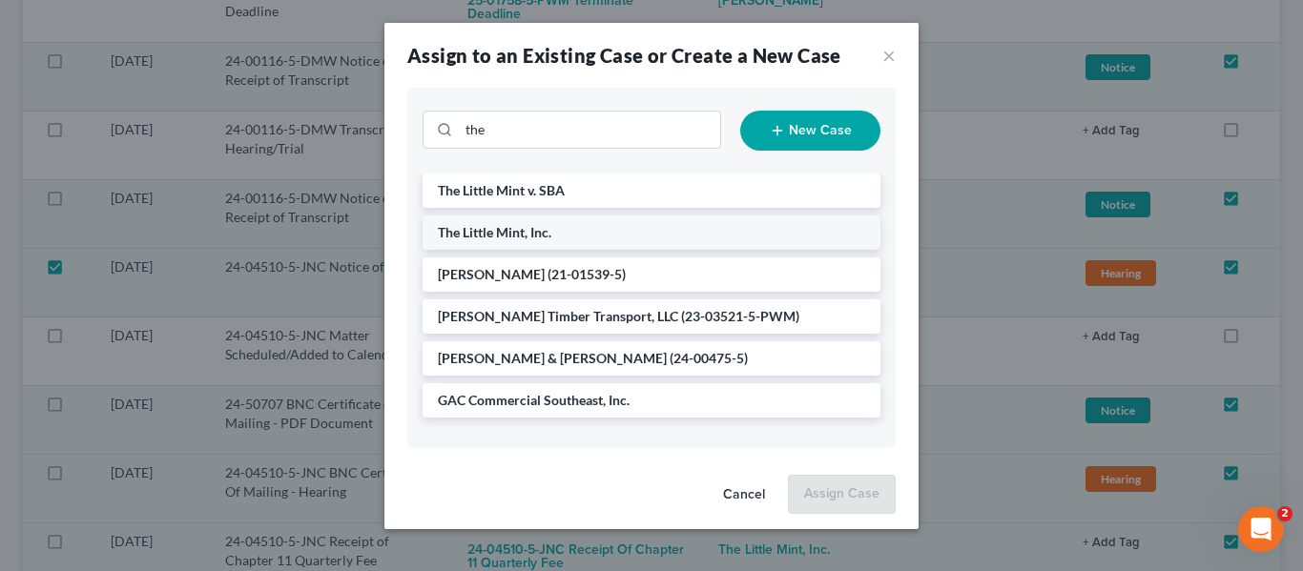
click at [535, 231] on span "The Little Mint, Inc." at bounding box center [494, 232] width 113 height 16
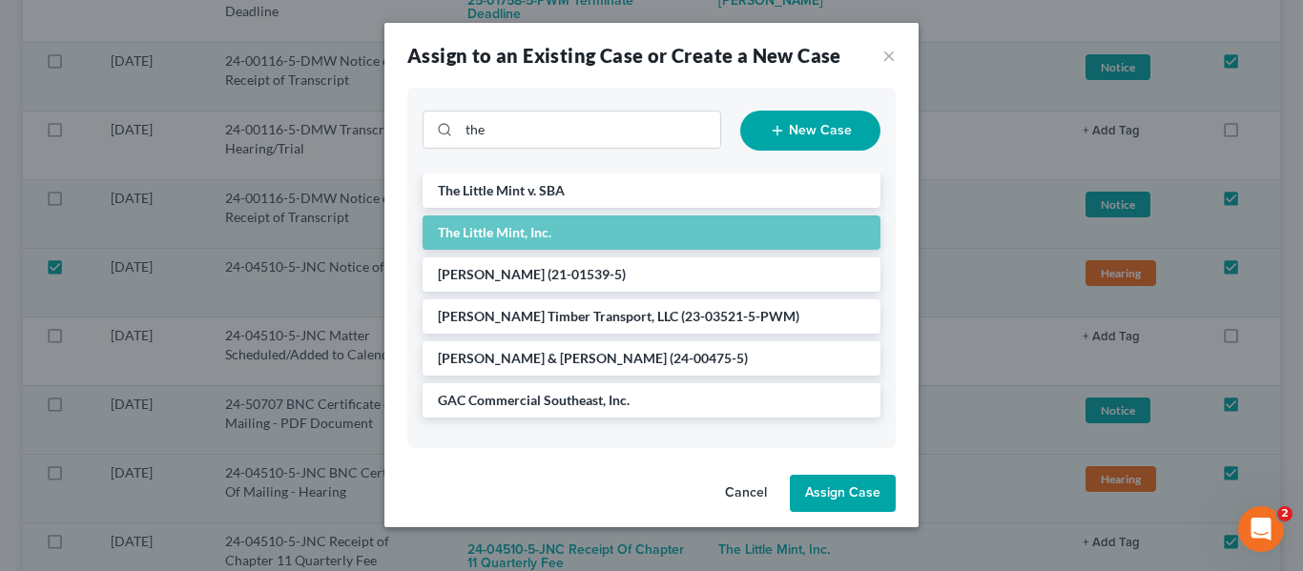
click at [845, 496] on button "Assign Case" at bounding box center [843, 494] width 106 height 38
checkbox input "false"
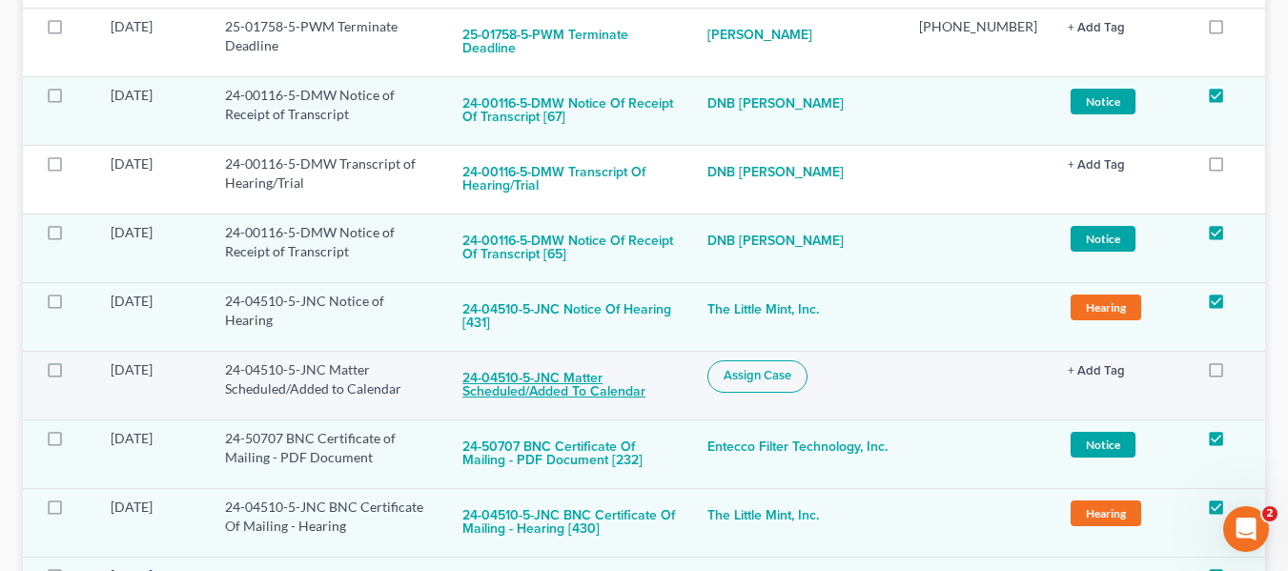
click at [554, 360] on button "24-04510-5-JNC Matter Scheduled/Added to Calendar" at bounding box center [570, 385] width 215 height 51
checkbox input "true"
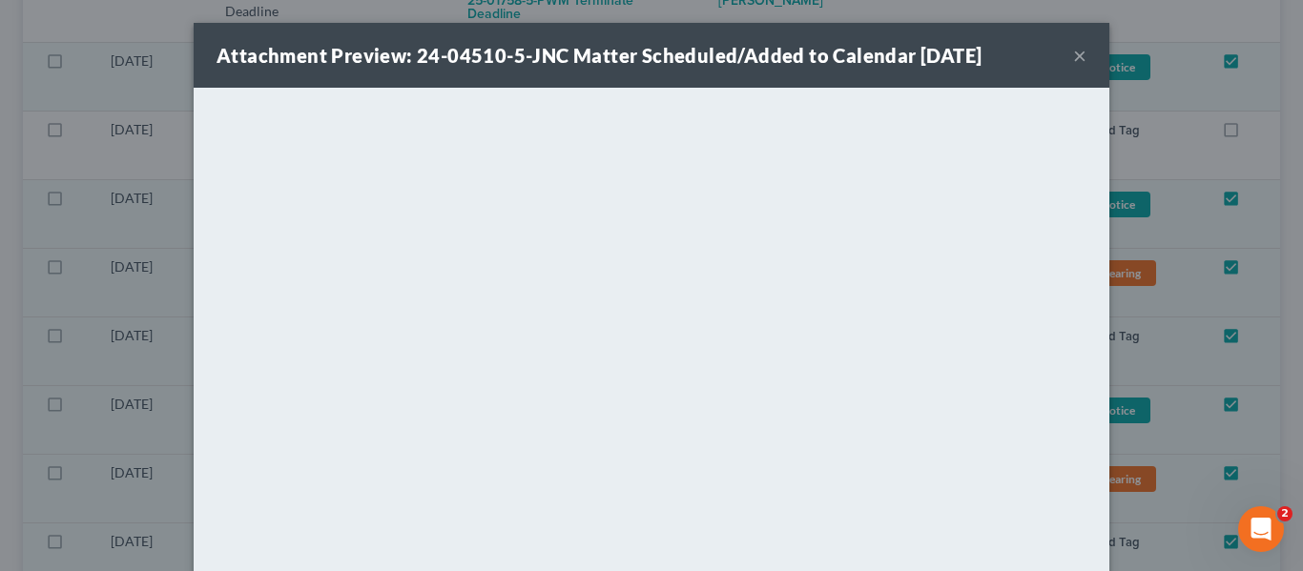
click at [1061, 53] on div "Attachment Preview: 24-04510-5-JNC Matter Scheduled/Added to Calendar [DATE] ×" at bounding box center [652, 55] width 916 height 65
click at [1077, 54] on button "×" at bounding box center [1079, 55] width 13 height 23
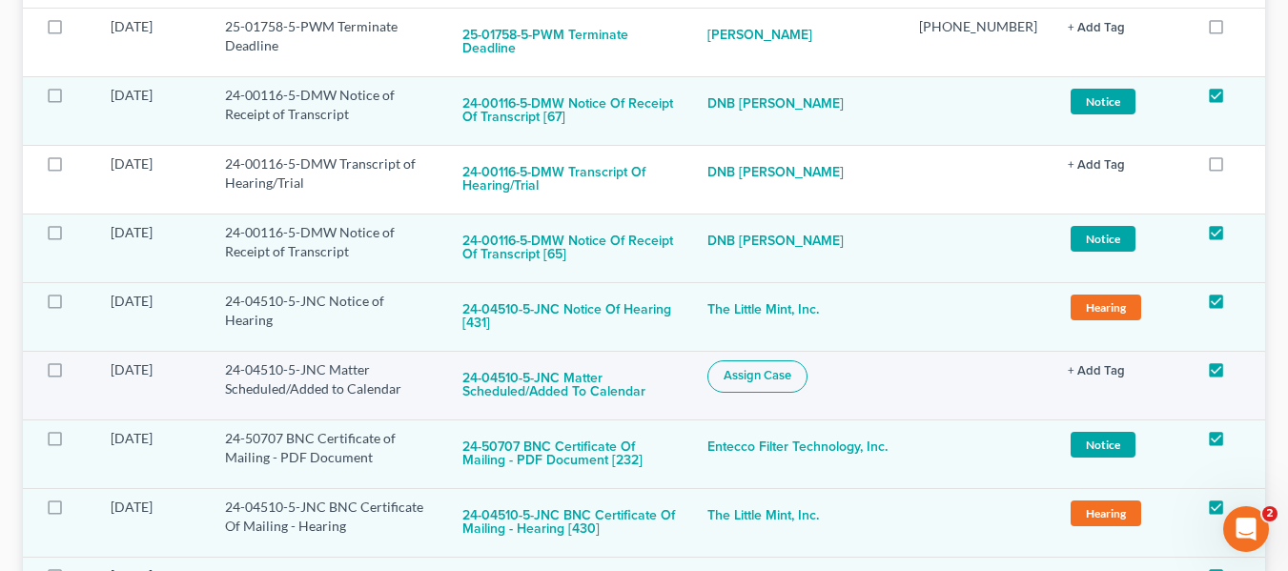
click at [774, 372] on button "Assign Case" at bounding box center [758, 376] width 100 height 32
checkbox input "true"
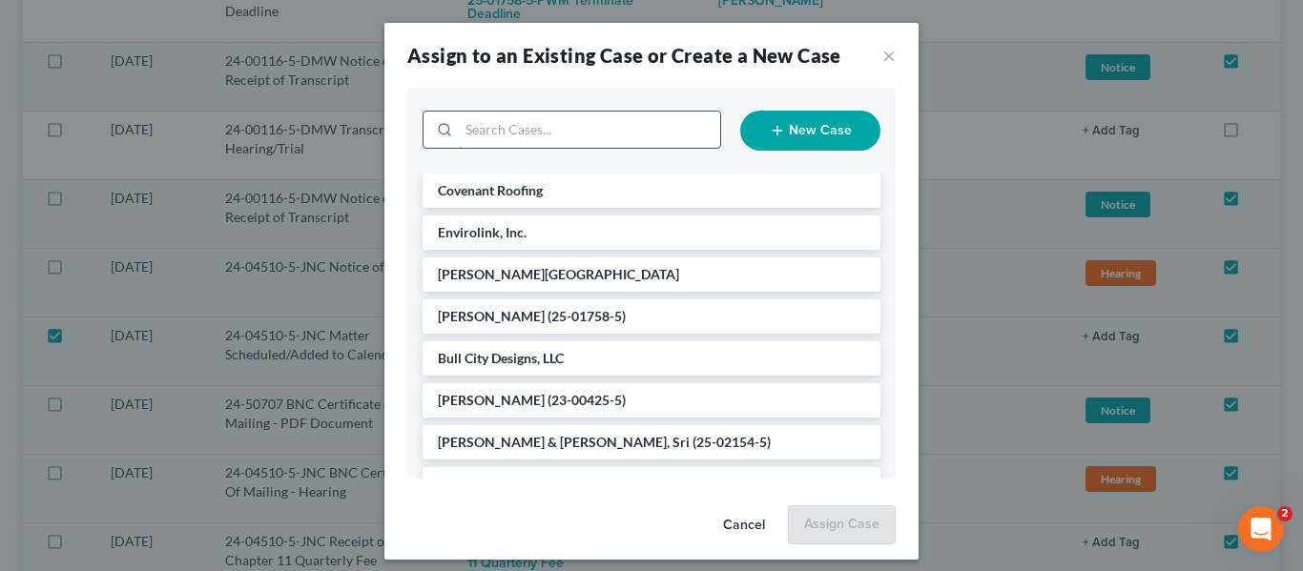
click at [536, 142] on input "search" at bounding box center [589, 130] width 261 height 36
type input "the litt"
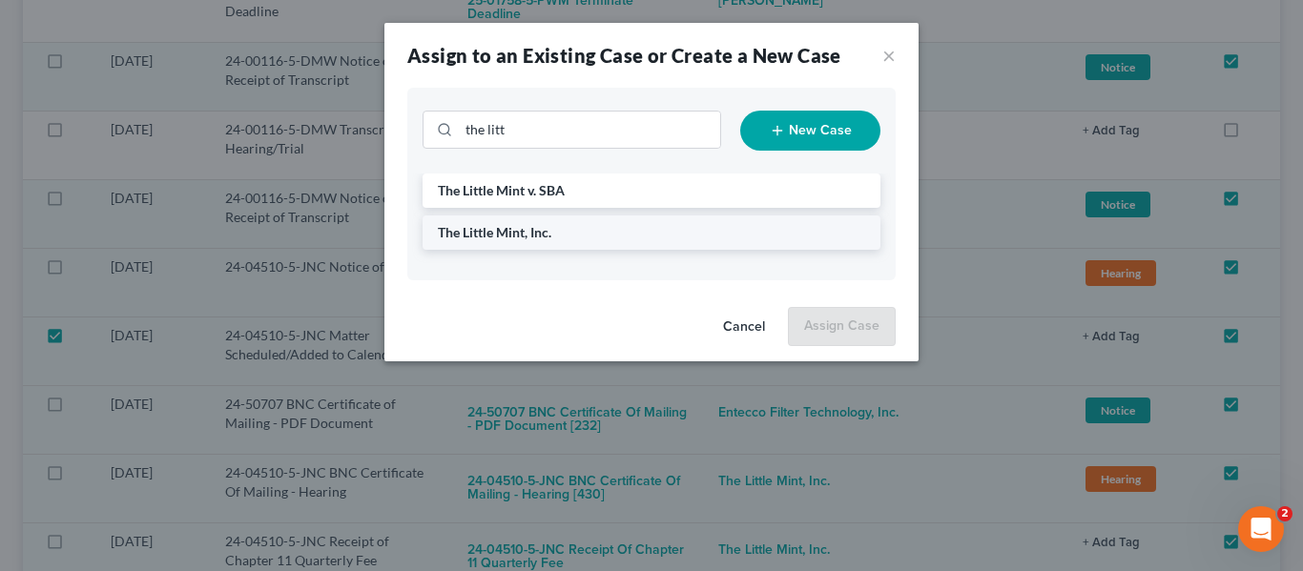
click at [520, 227] on span "The Little Mint, Inc." at bounding box center [494, 232] width 113 height 16
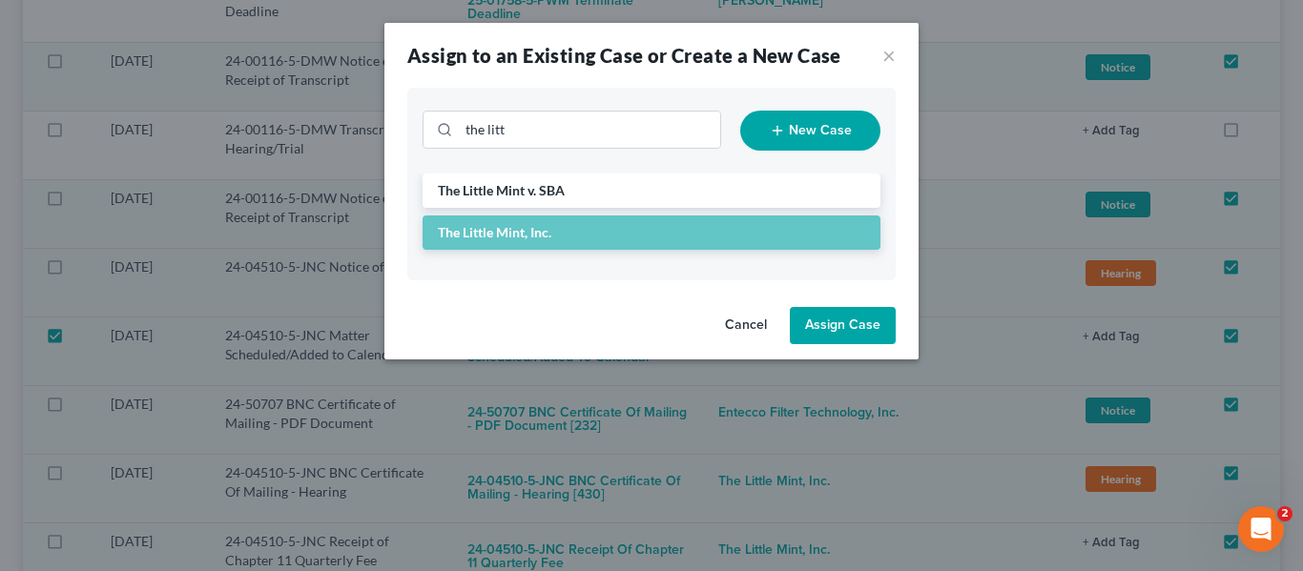
click at [869, 319] on button "Assign Case" at bounding box center [843, 326] width 106 height 38
checkbox input "false"
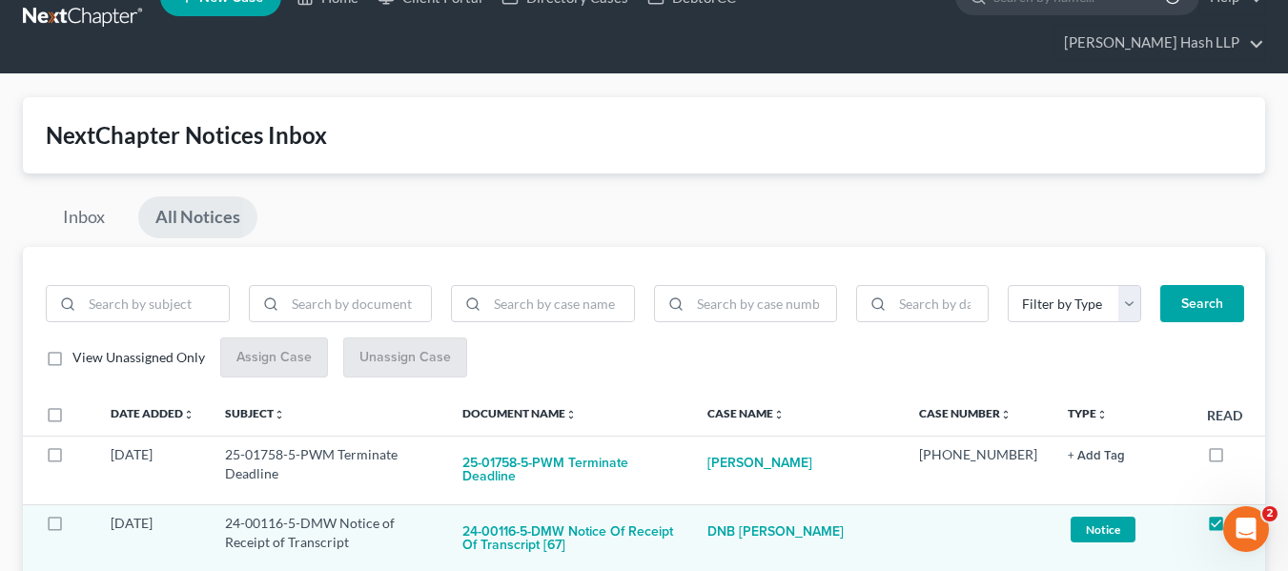
scroll to position [0, 0]
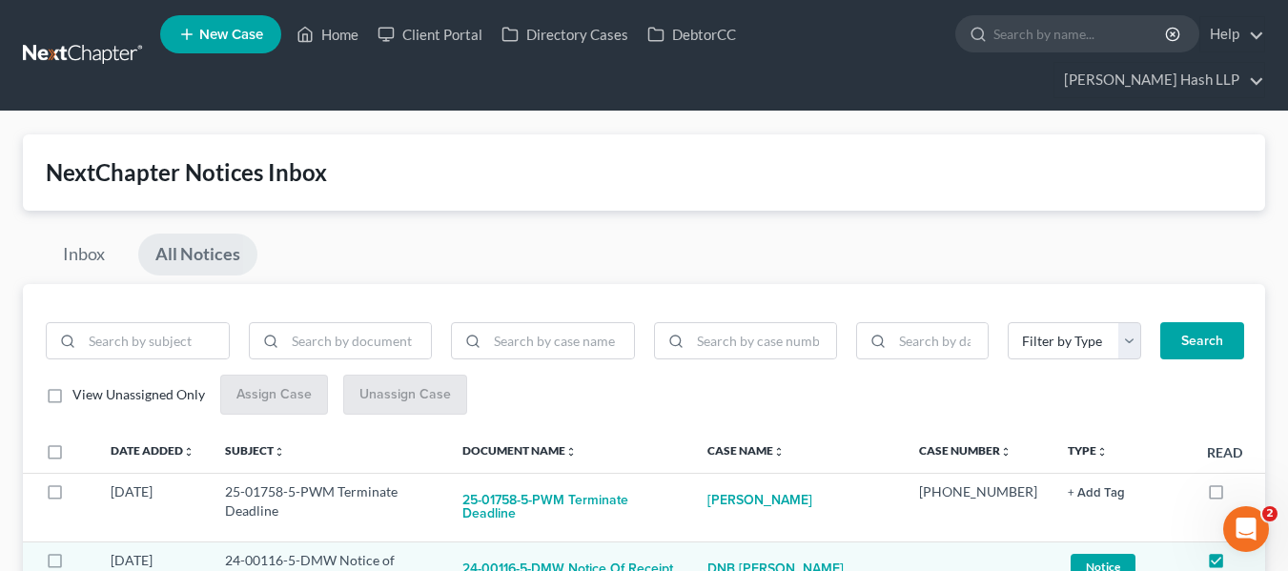
click at [72, 395] on label "View Unassigned Only" at bounding box center [138, 394] width 133 height 19
click at [80, 395] on input "View Unassigned Only" at bounding box center [86, 391] width 12 height 12
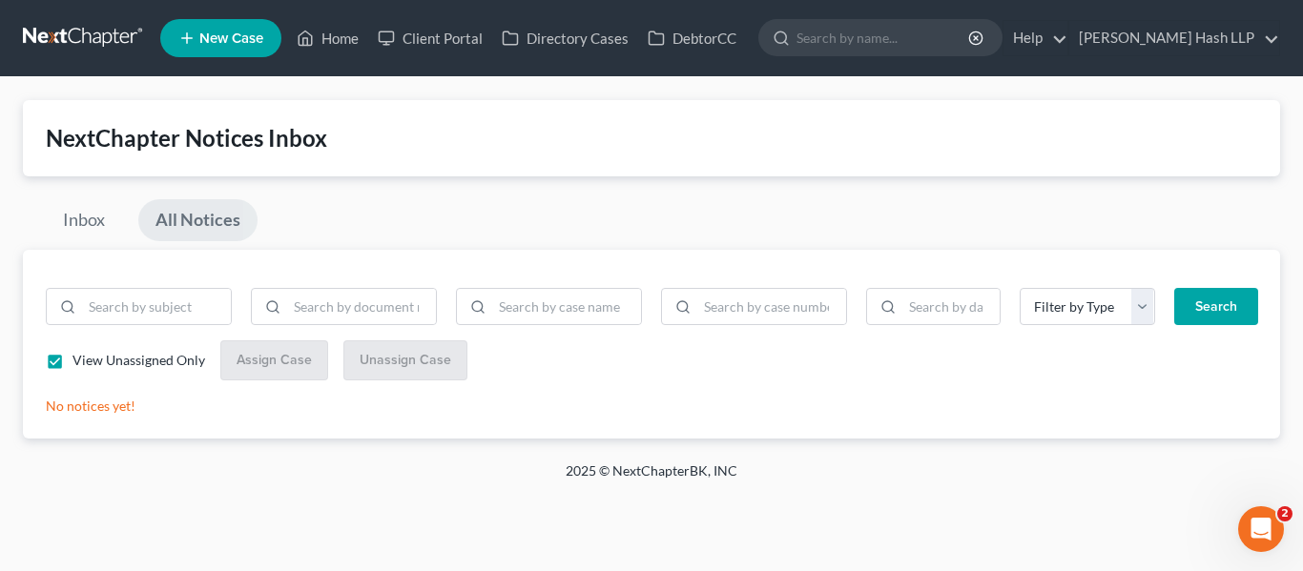
click at [72, 370] on label "View Unassigned Only" at bounding box center [138, 360] width 133 height 19
click at [80, 363] on input "View Unassigned Only" at bounding box center [86, 357] width 12 height 12
checkbox input "false"
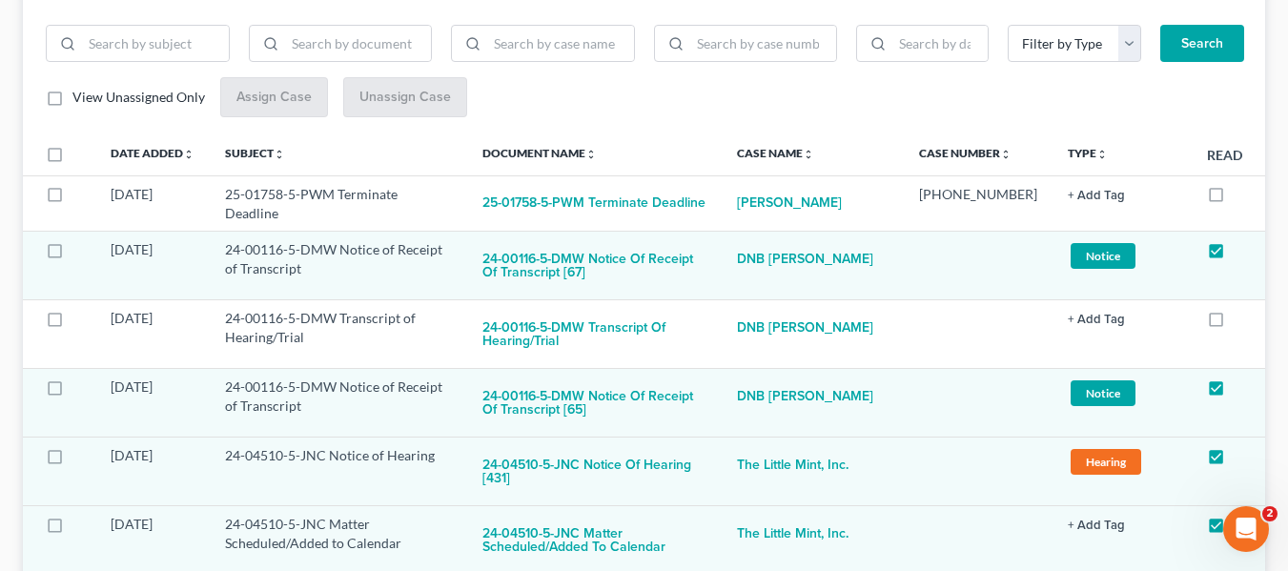
scroll to position [184, 0]
